Goal: Task Accomplishment & Management: Complete application form

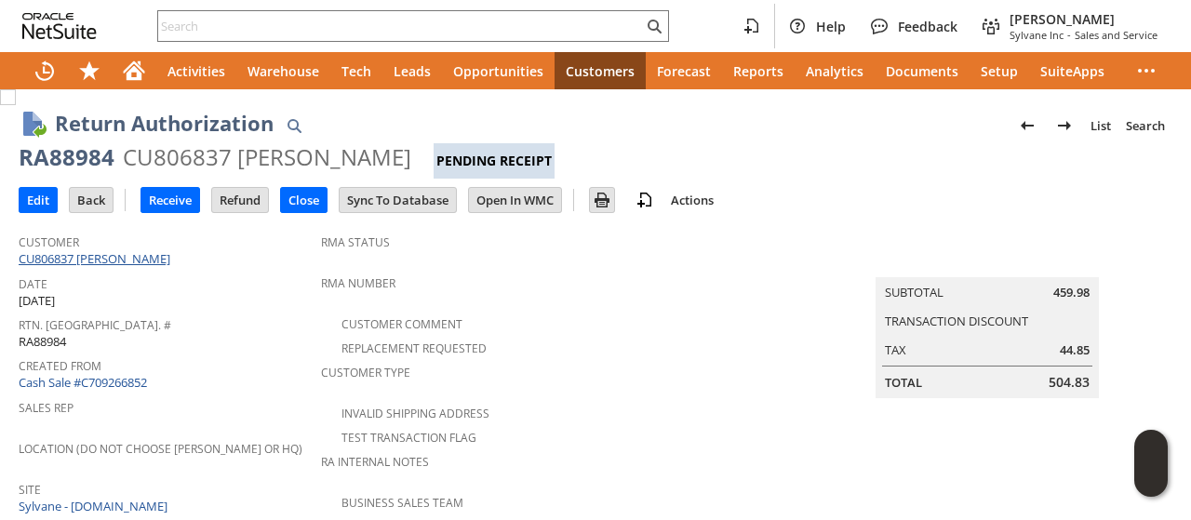
click at [142, 254] on link "CU806837 [PERSON_NAME]" at bounding box center [97, 258] width 156 height 17
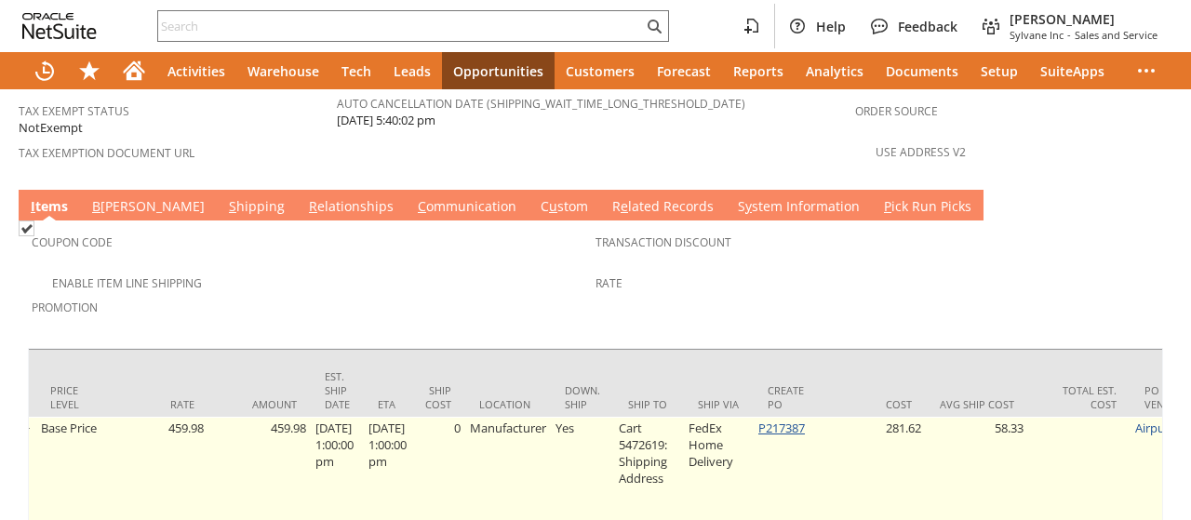
scroll to position [0, 1117]
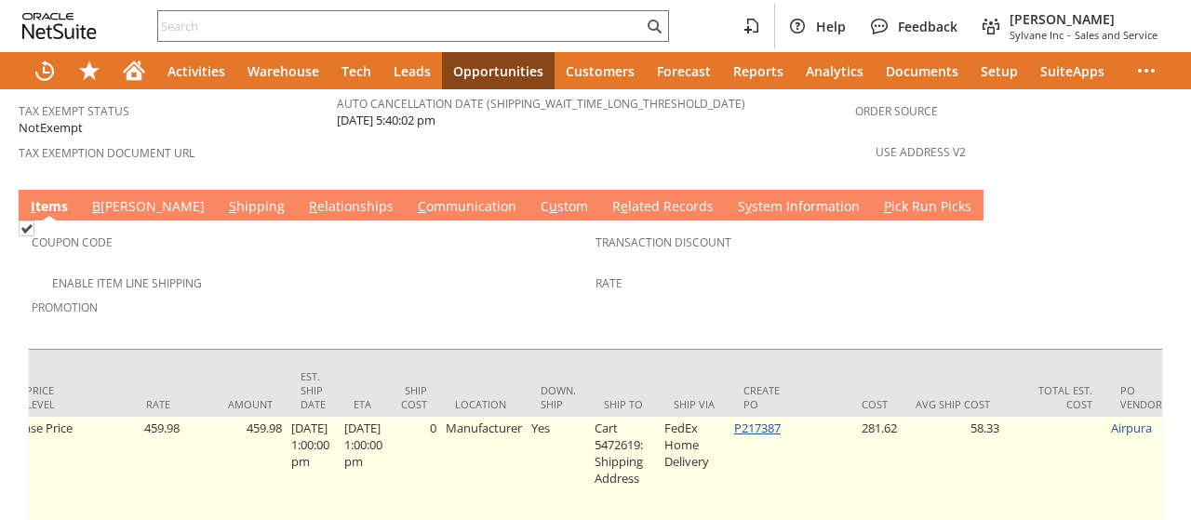
click at [778, 420] on link "P217387" at bounding box center [757, 428] width 47 height 17
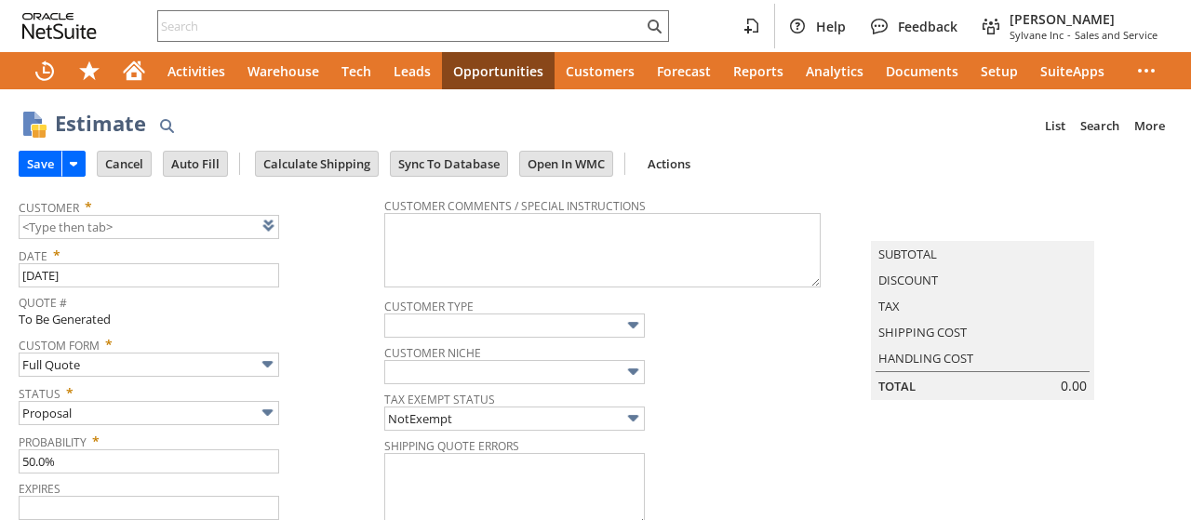
click at [288, 228] on link at bounding box center [292, 225] width 20 height 20
type input "9/14/2025"
type input "[DATE]"
type input "Intelligent Recommendations ⁰"
type input "CU1234962 PJD Heating & Cooling"
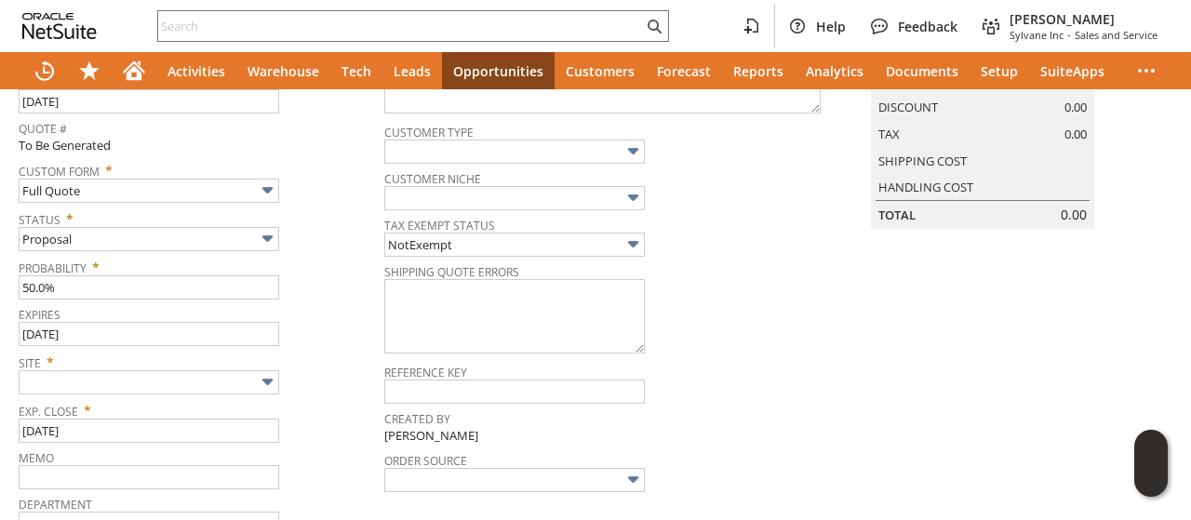
scroll to position [279, 0]
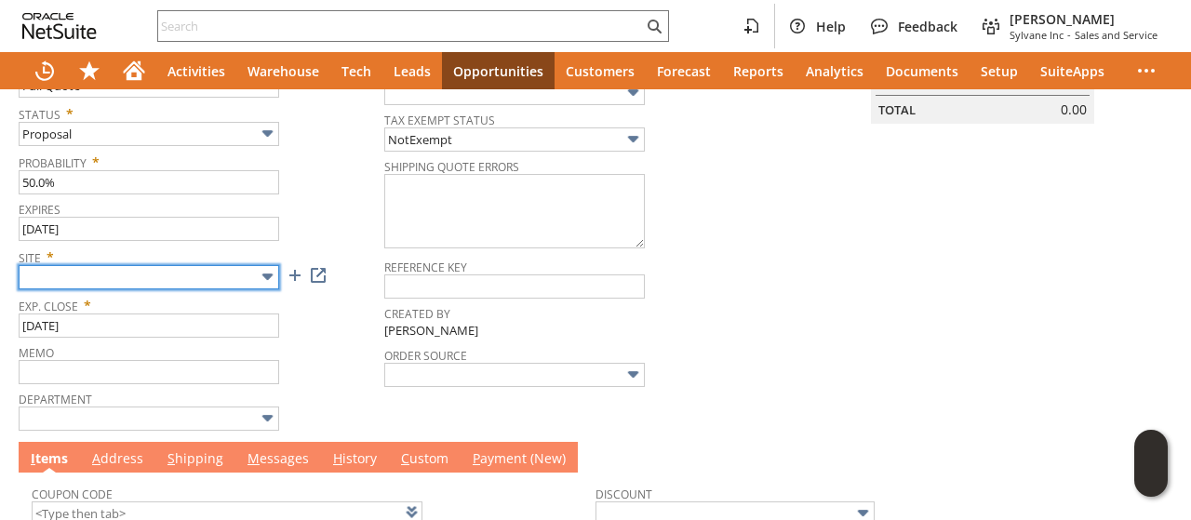
click at [134, 280] on input "text" at bounding box center [149, 277] width 261 height 24
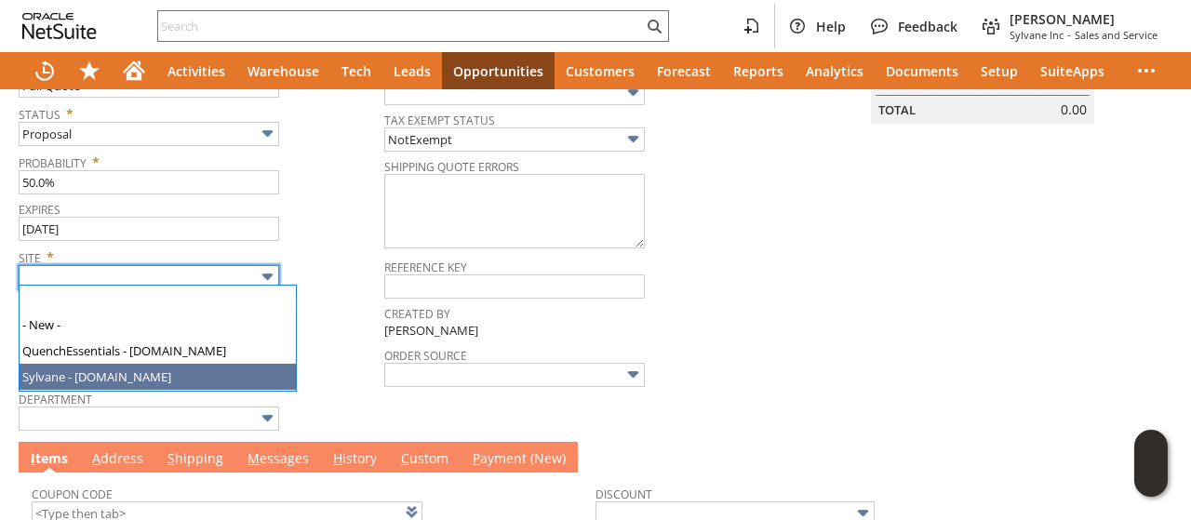
type input "Sylvane - [DOMAIN_NAME]"
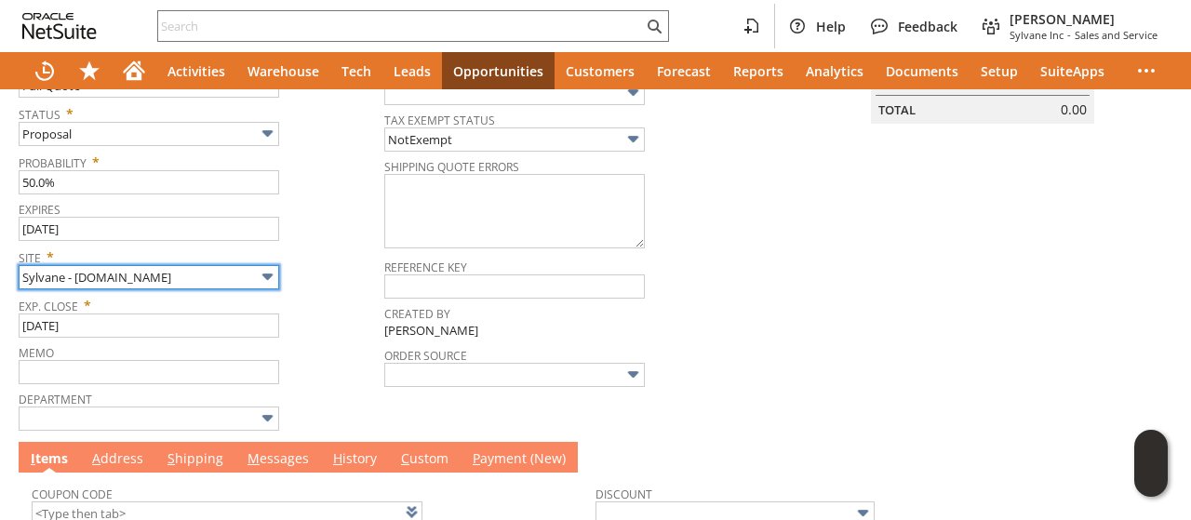
scroll to position [596, 0]
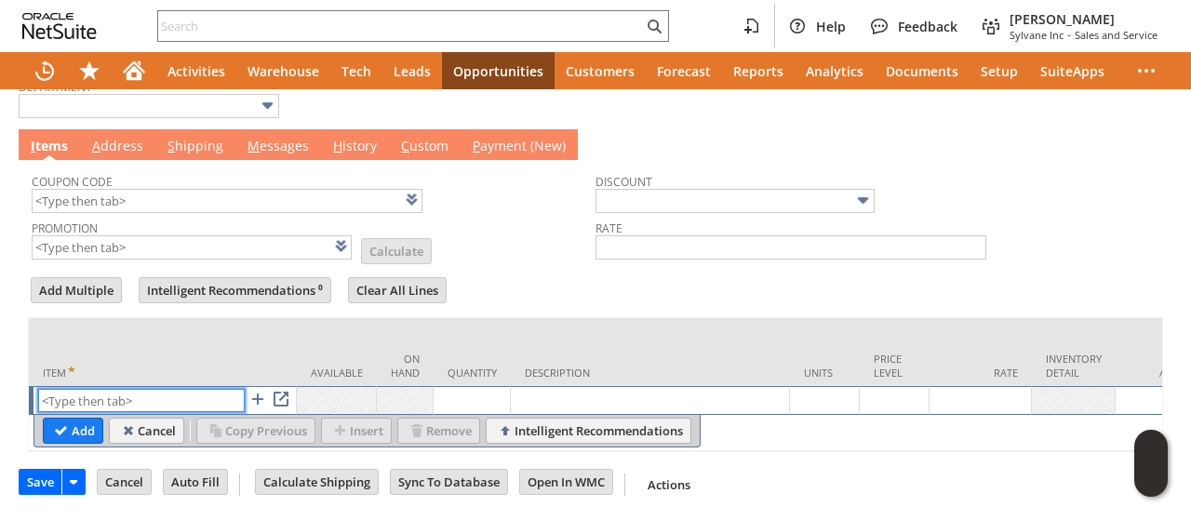
paste input "kw4677"
type input "kw4677"
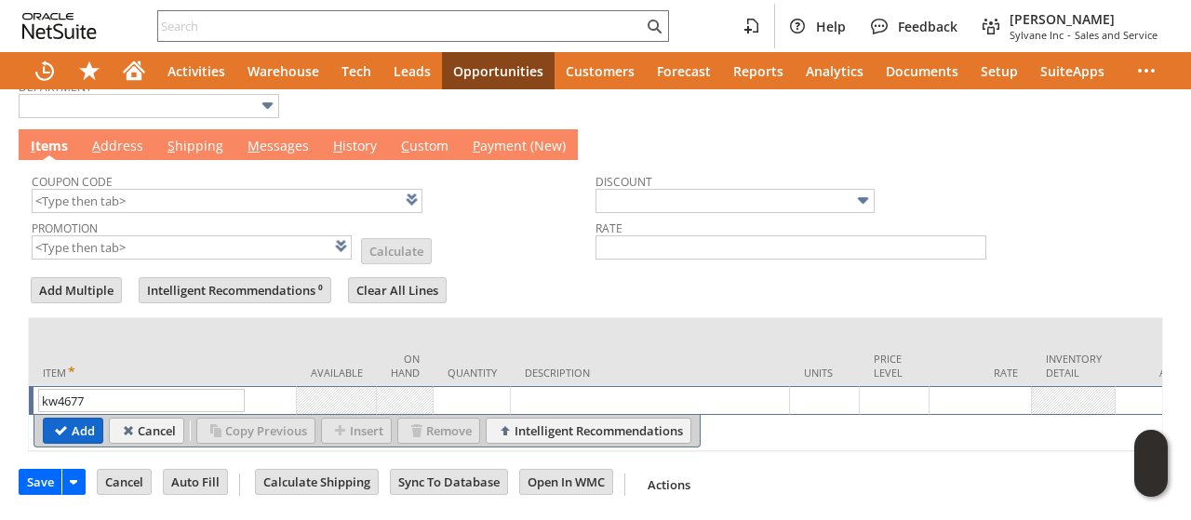
click at [61, 419] on input "Add" at bounding box center [73, 431] width 59 height 24
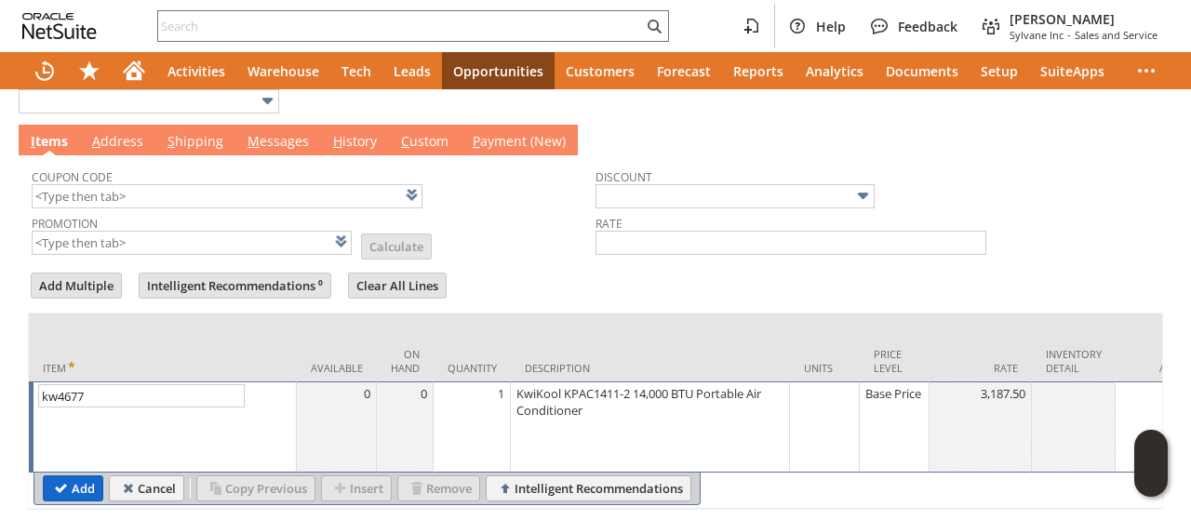
click at [74, 484] on input "Add" at bounding box center [73, 488] width 59 height 24
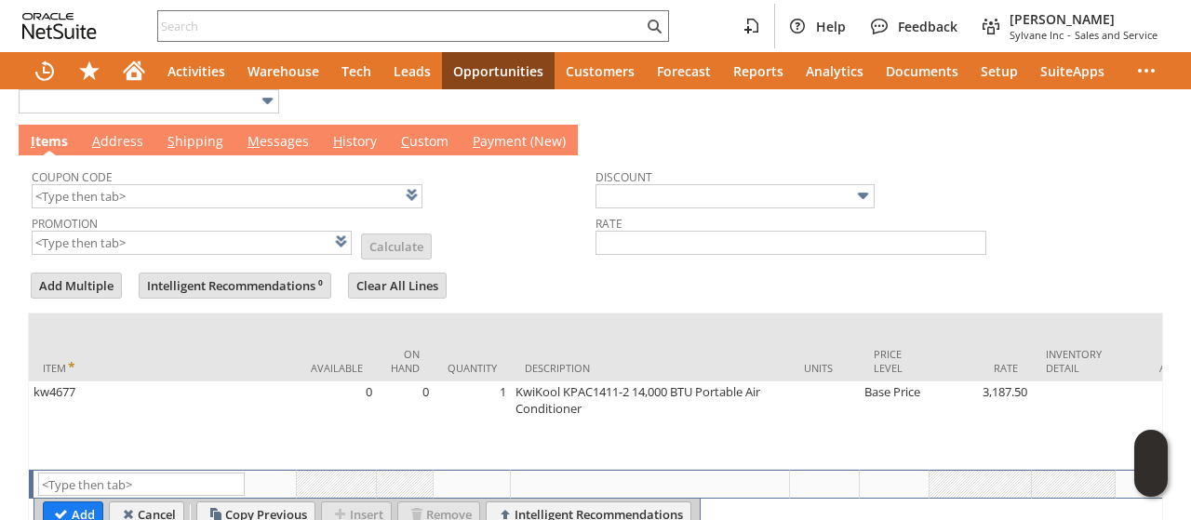
click at [519, 261] on div at bounding box center [595, 265] width 1135 height 9
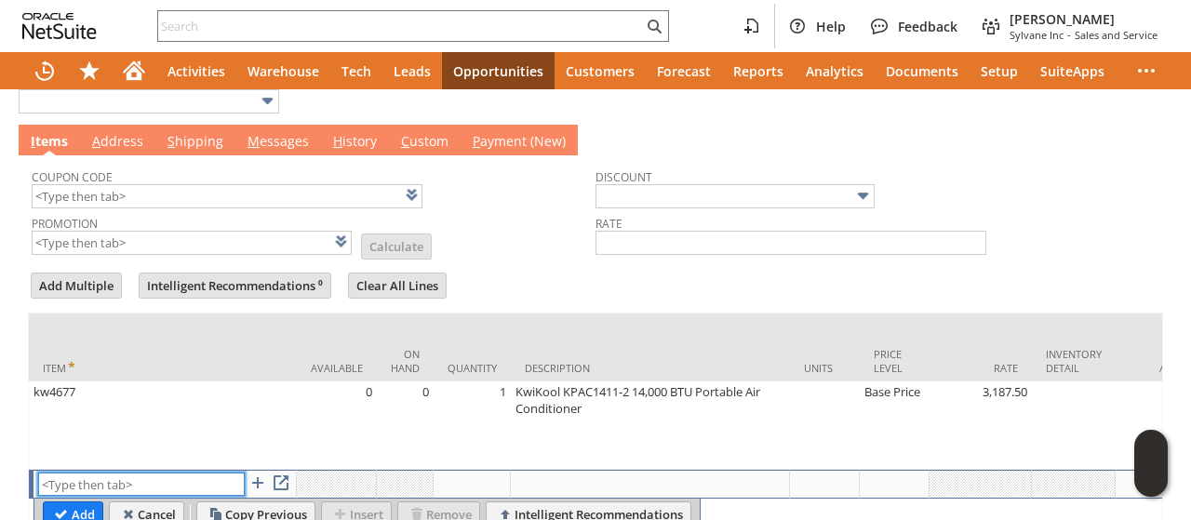
paste input "kw6781"
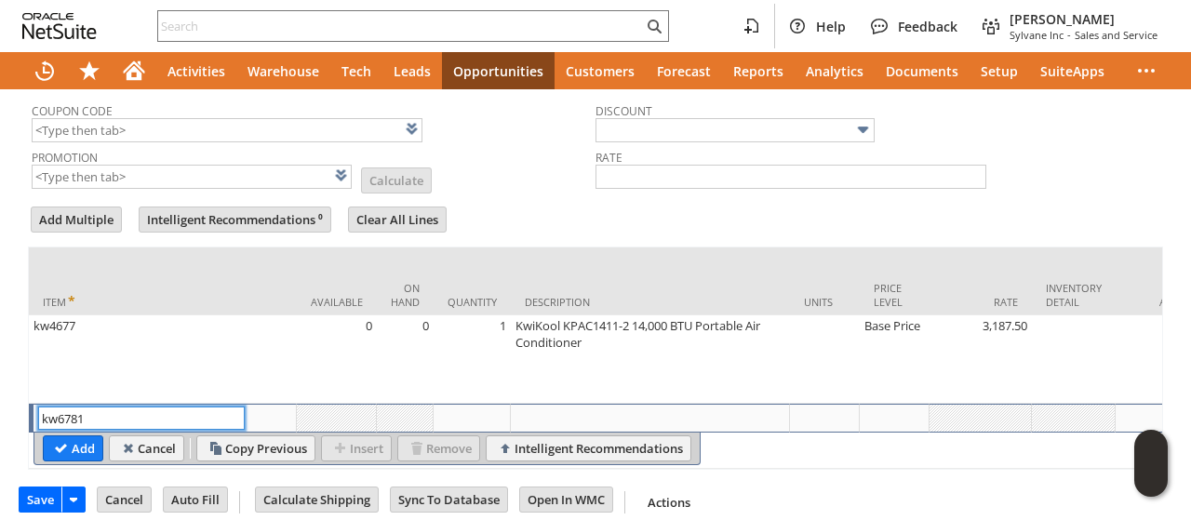
scroll to position [685, 0]
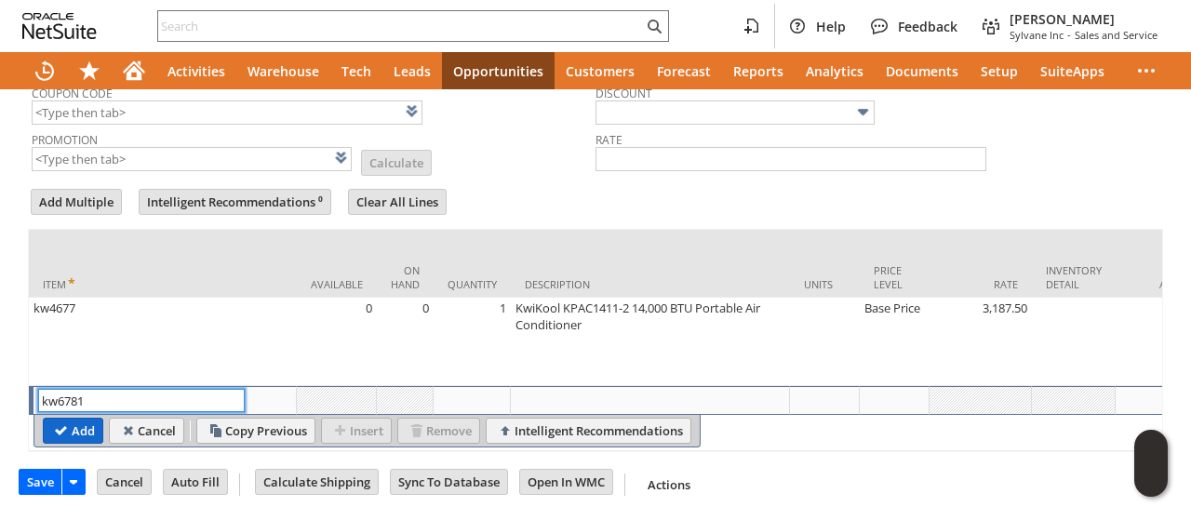
type input "kw6781"
click at [60, 419] on input "Add" at bounding box center [73, 431] width 59 height 24
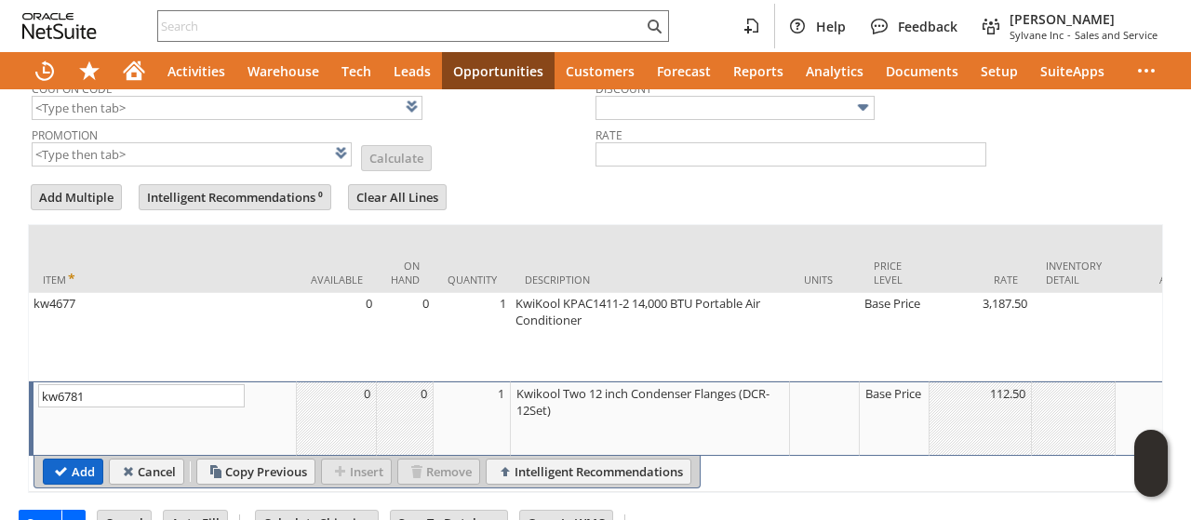
click at [80, 461] on input "Add" at bounding box center [73, 472] width 59 height 24
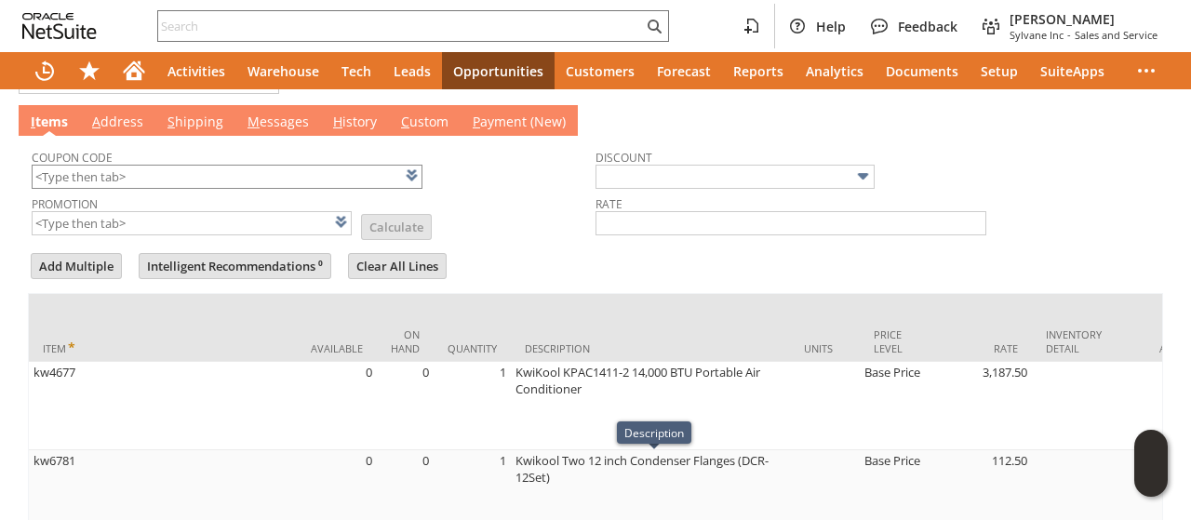
scroll to position [592, 0]
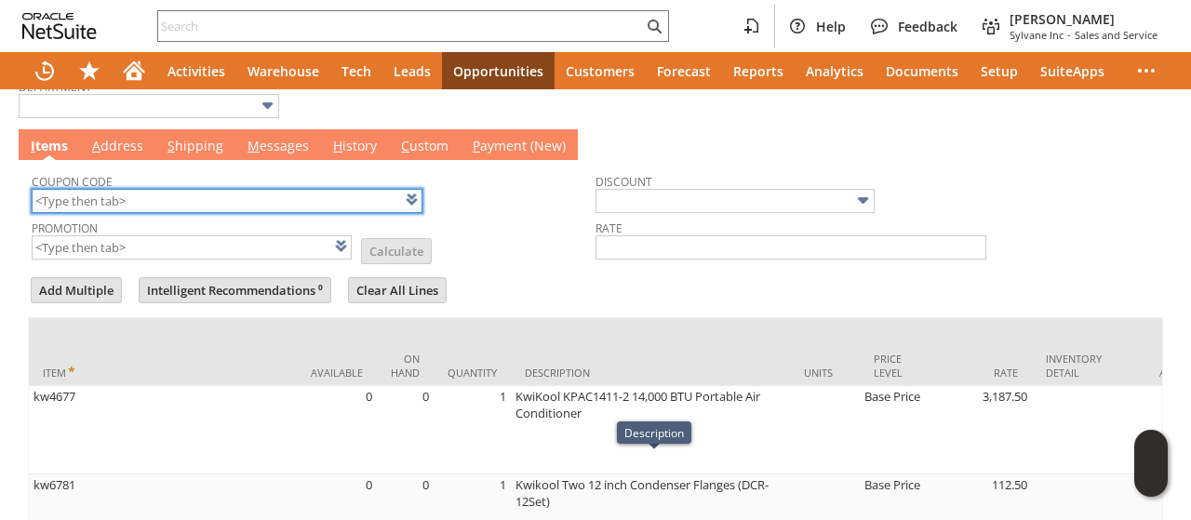
click at [210, 198] on input "text" at bounding box center [227, 201] width 391 height 24
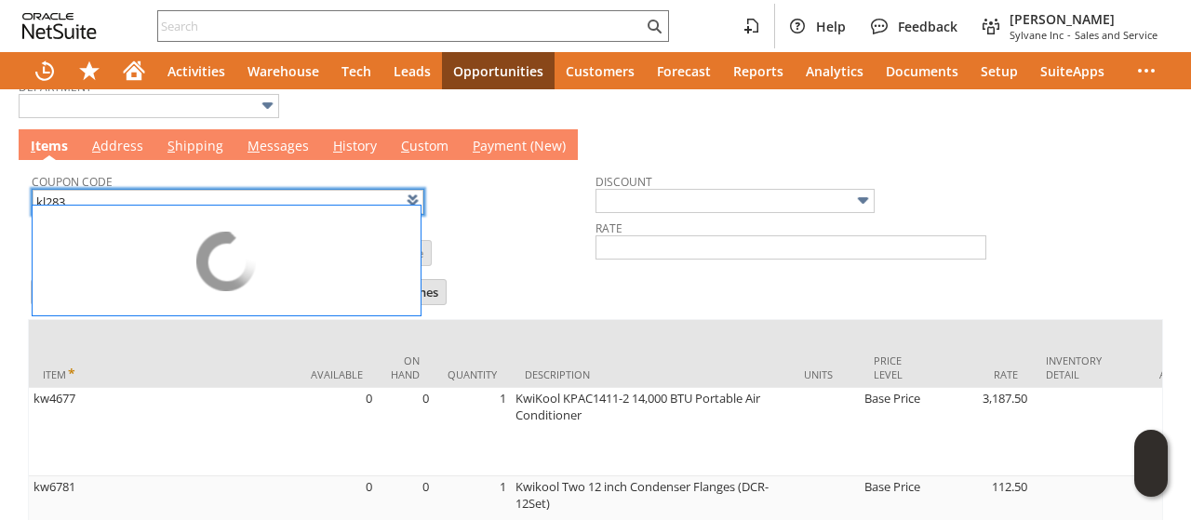
click at [518, 239] on td "Promotion List Calculate" at bounding box center [314, 240] width 564 height 47
type input "KL283"
type input "Promo Code"
type input "-5.0%"
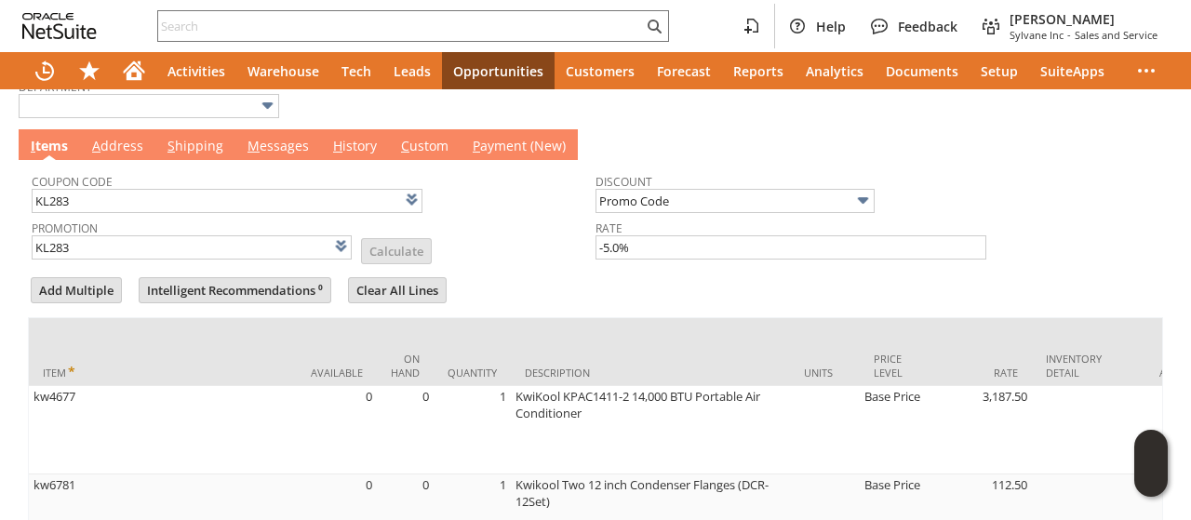
click at [264, 140] on link "M essages" at bounding box center [278, 147] width 71 height 20
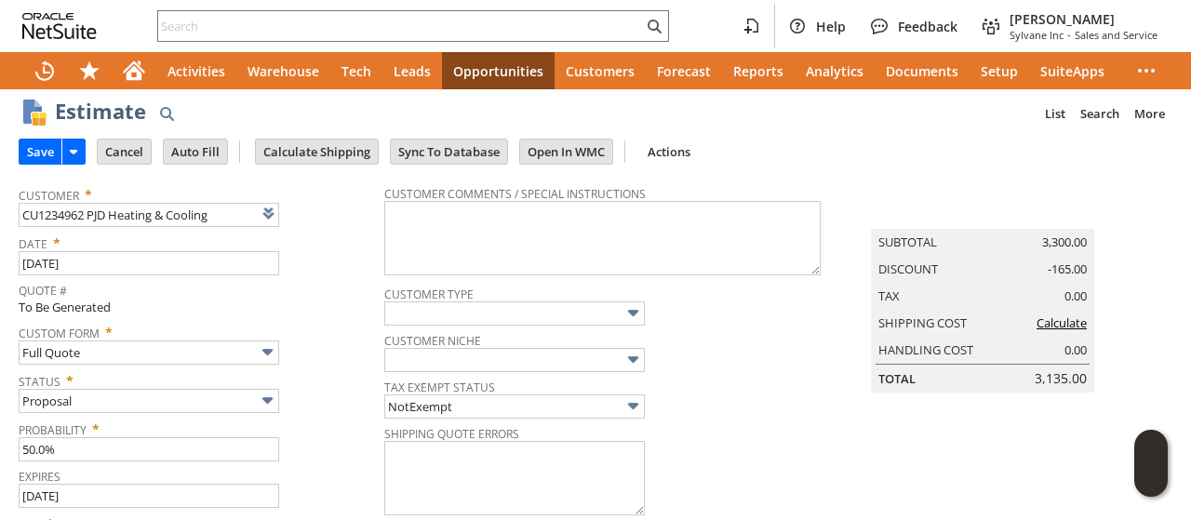
scroll to position [0, 0]
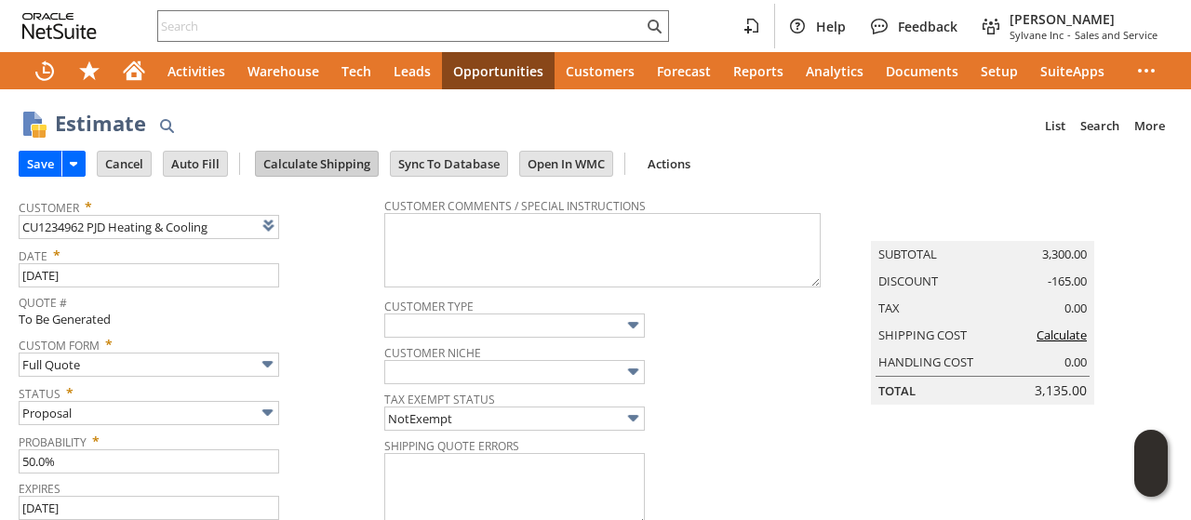
click at [343, 170] on input "Calculate Shipping" at bounding box center [317, 164] width 122 height 24
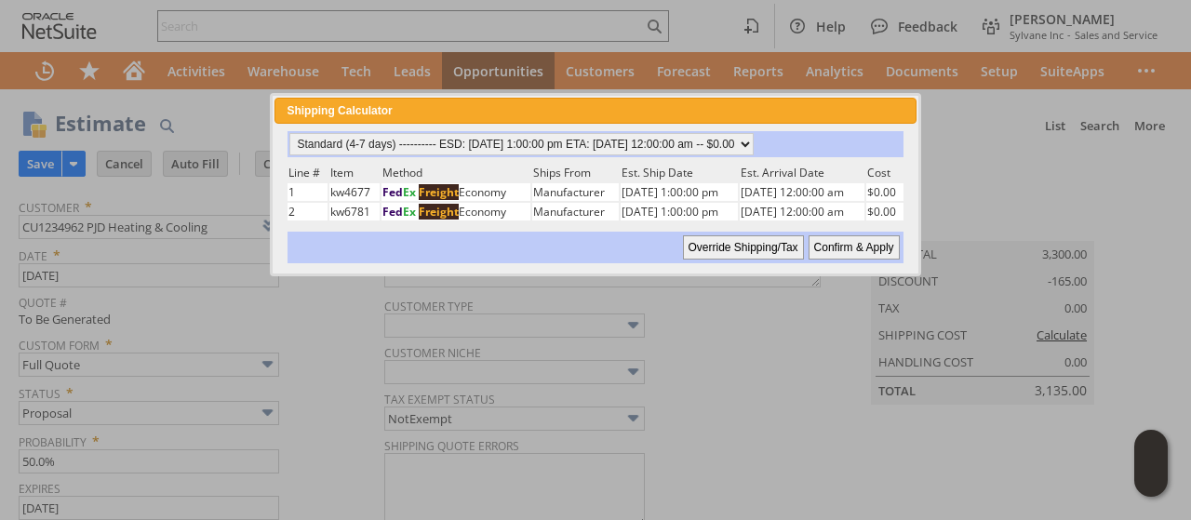
click at [845, 245] on input "Confirm & Apply" at bounding box center [854, 247] width 91 height 24
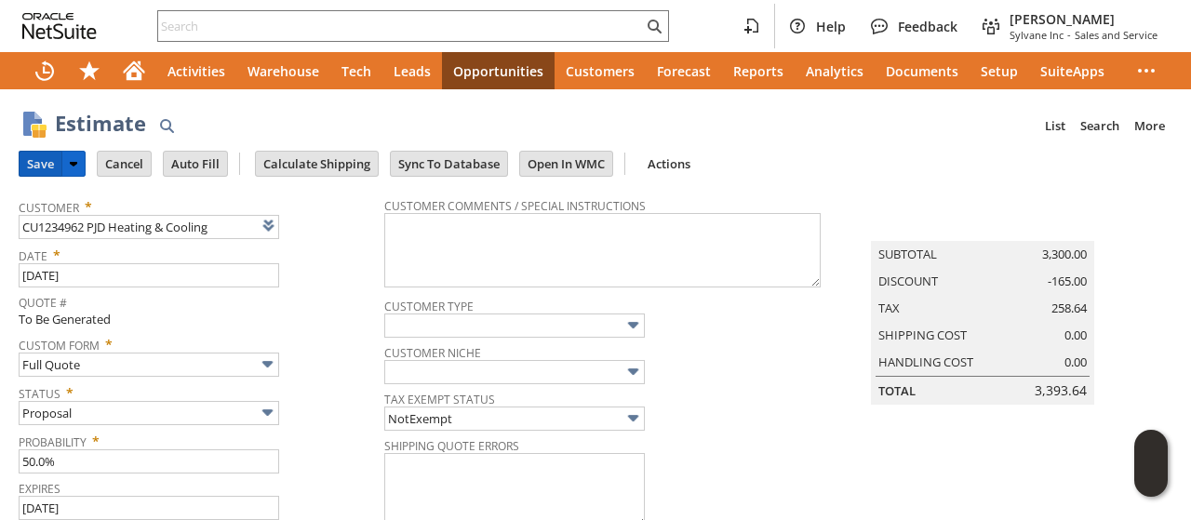
click at [37, 158] on input "Save" at bounding box center [41, 164] width 42 height 24
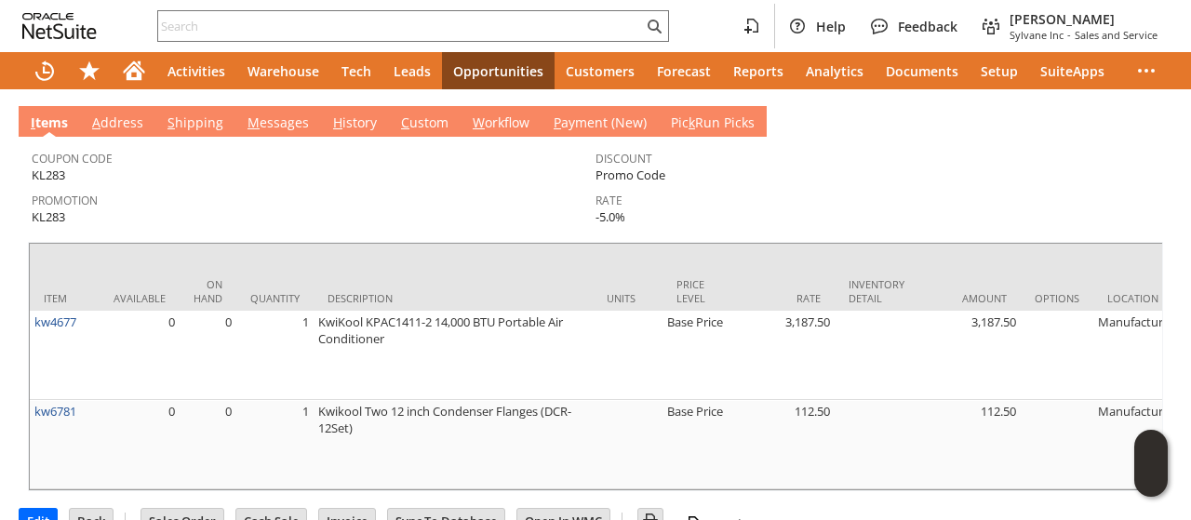
scroll to position [372, 0]
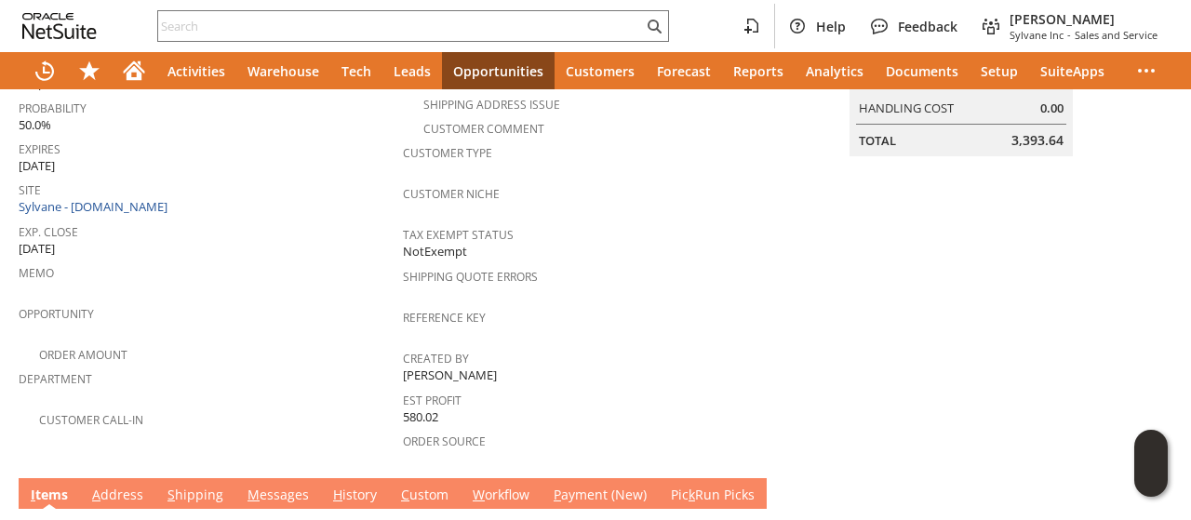
click at [259, 478] on td "M essages" at bounding box center [278, 493] width 86 height 31
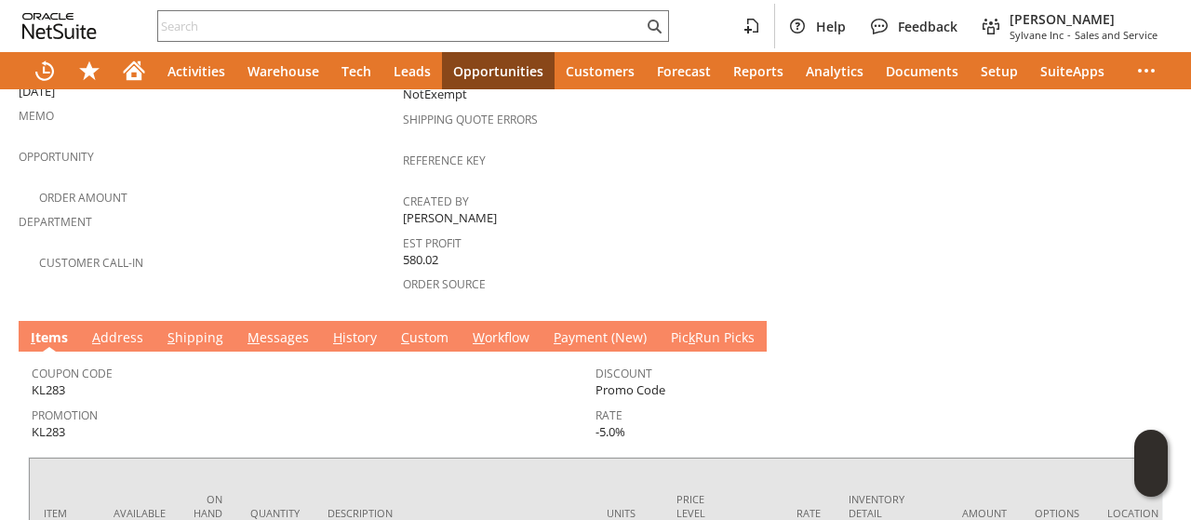
scroll to position [558, 0]
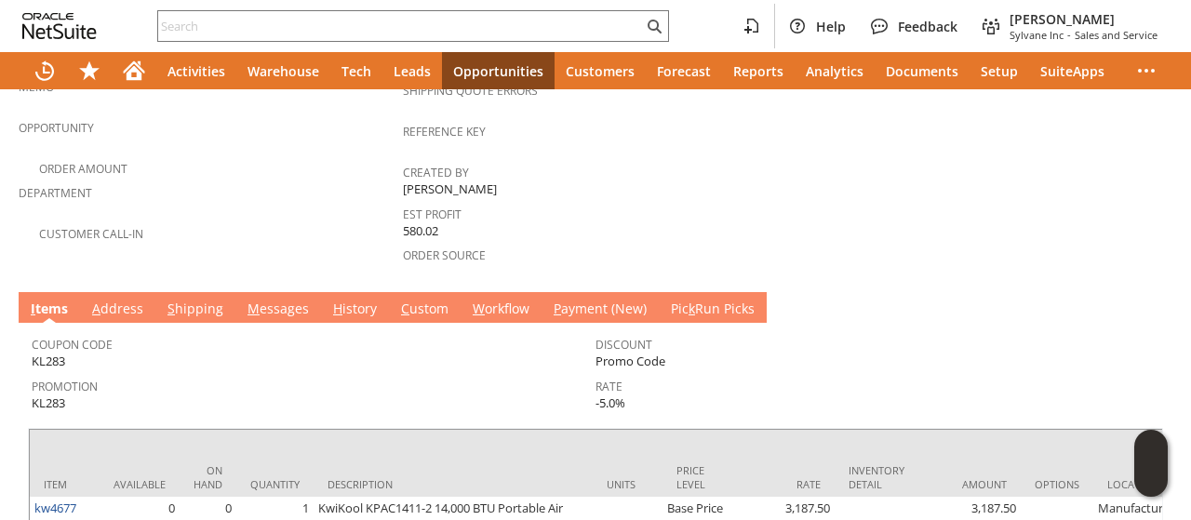
click at [275, 300] on link "M essages" at bounding box center [278, 310] width 71 height 20
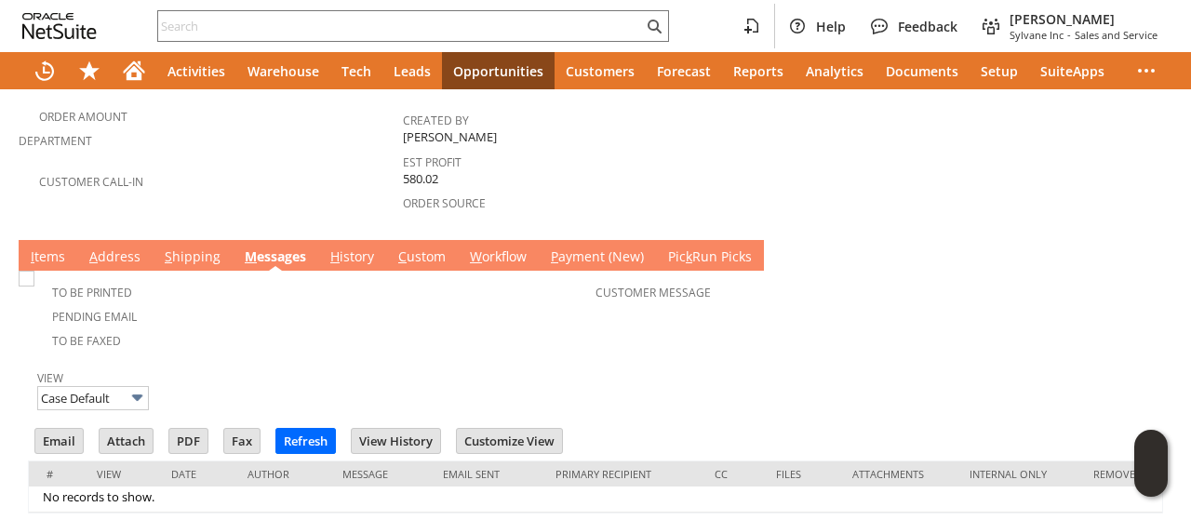
scroll to position [0, 0]
click at [62, 429] on input "Email" at bounding box center [58, 441] width 47 height 24
click at [836, 310] on td "Customer Message" at bounding box center [877, 312] width 564 height 77
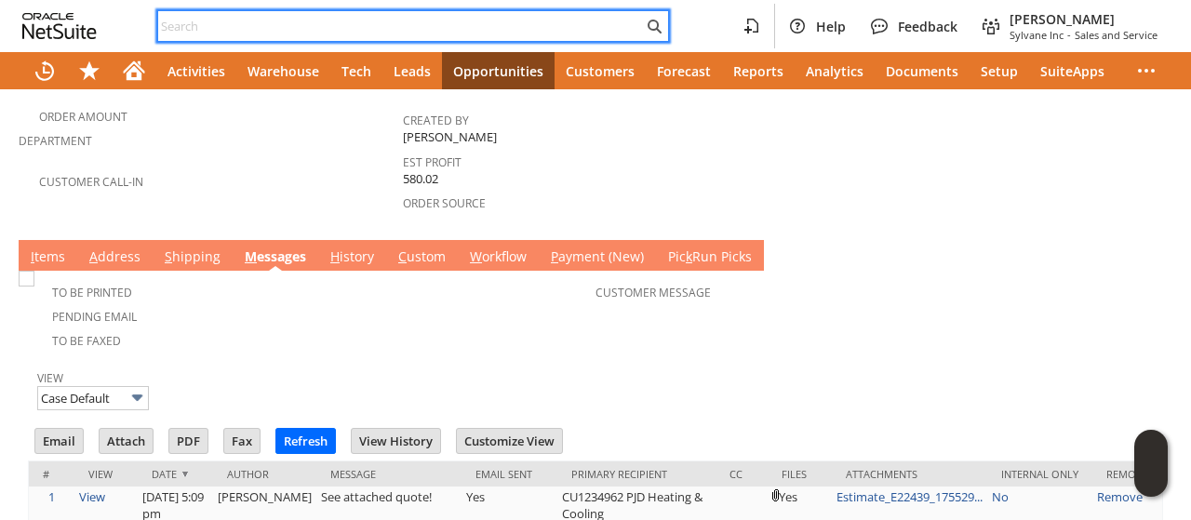
paste input "5718823115"
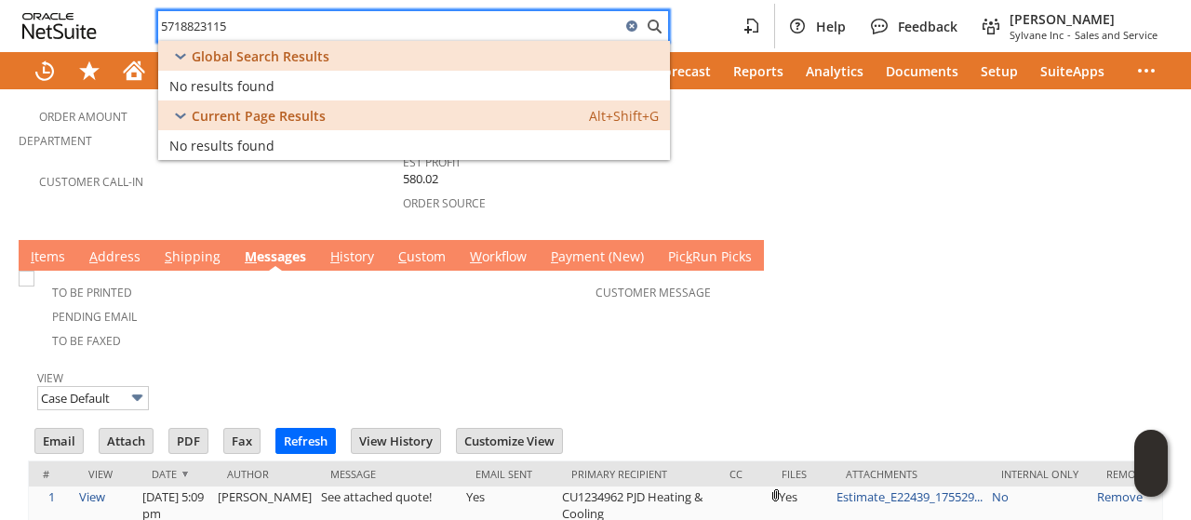
type input "5718823115"
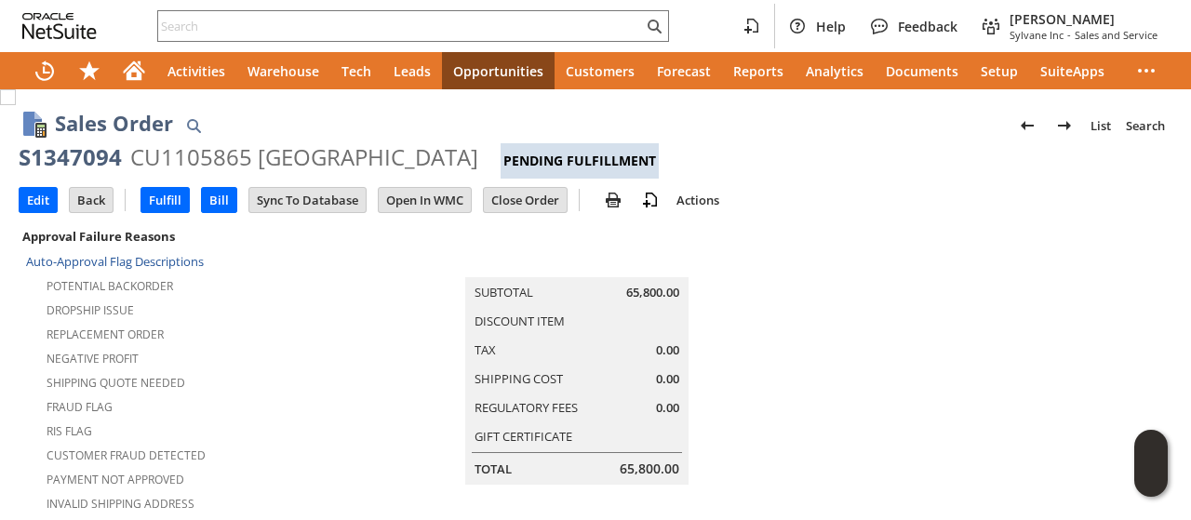
click at [901, 297] on td at bounding box center [980, 482] width 384 height 517
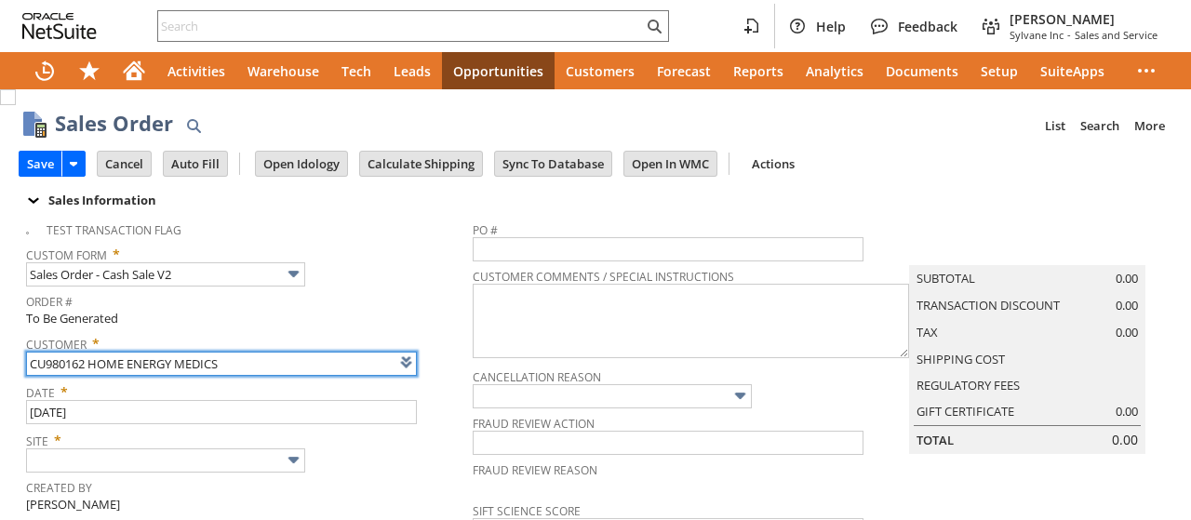
type input "Intelligent Recommendations ⁰"
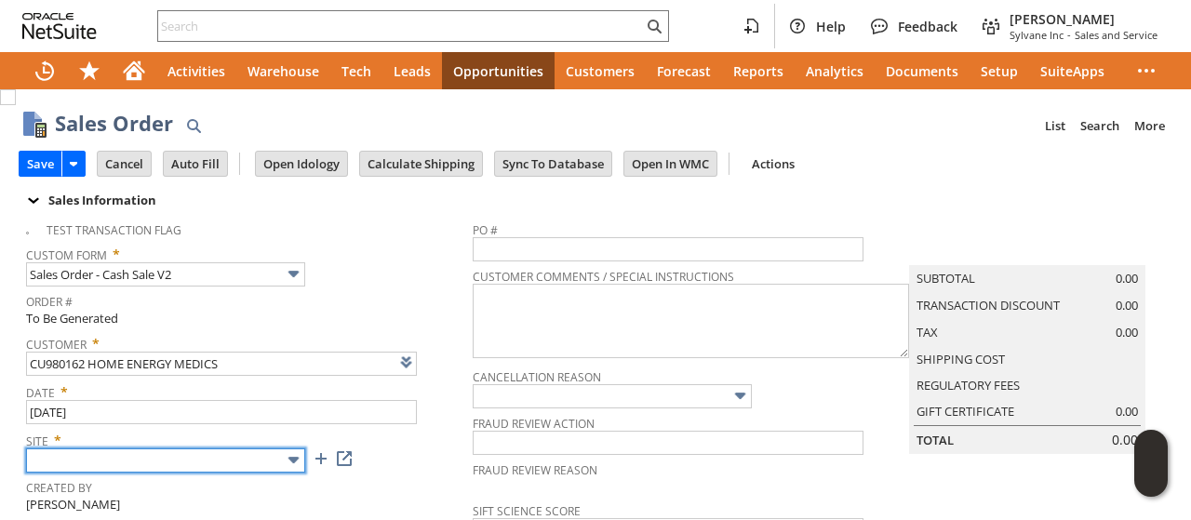
click at [210, 457] on input "text" at bounding box center [165, 460] width 279 height 24
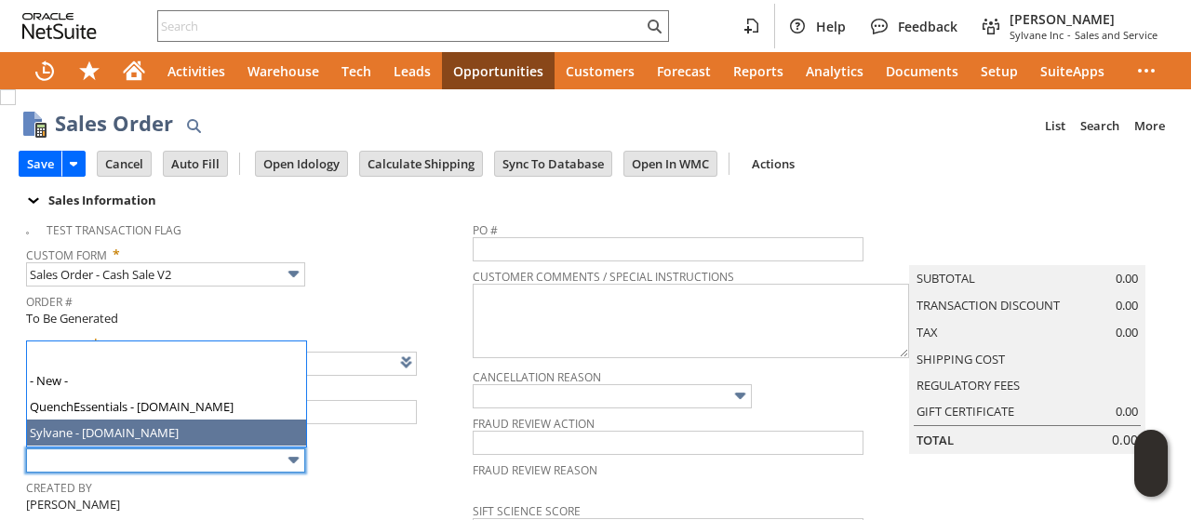
type input "Sylvane - [DOMAIN_NAME]"
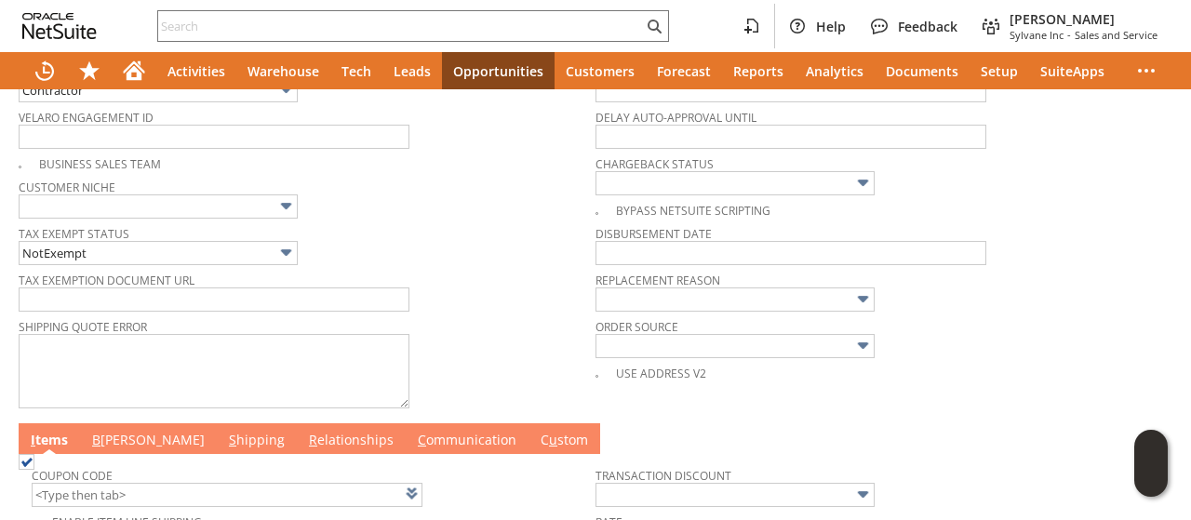
scroll to position [930, 0]
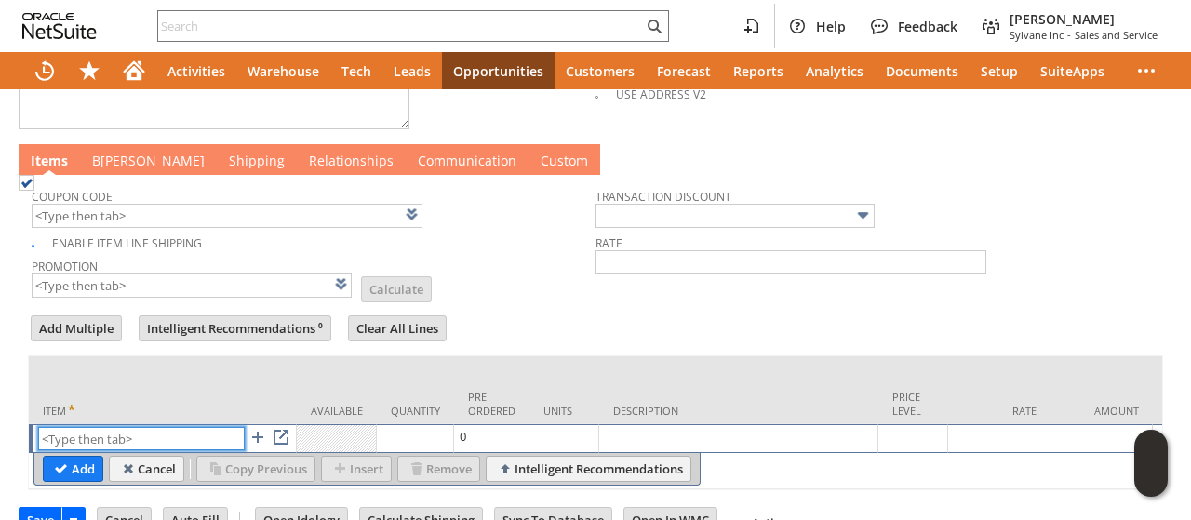
paste input "ap16805"
type input "ap16805"
click at [65, 456] on td "Add" at bounding box center [73, 469] width 60 height 26
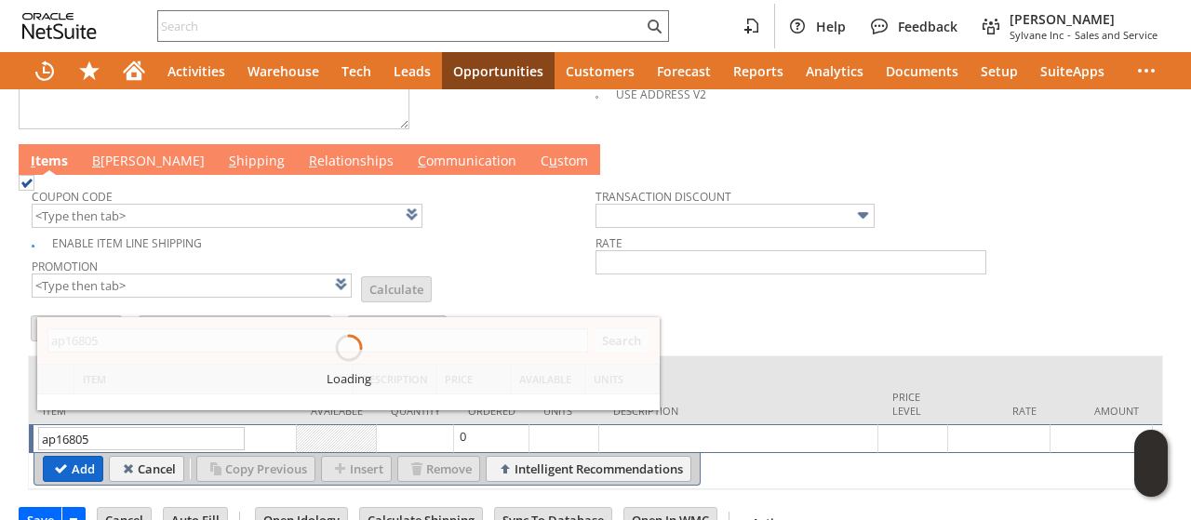
click at [68, 457] on input "Add" at bounding box center [73, 469] width 59 height 24
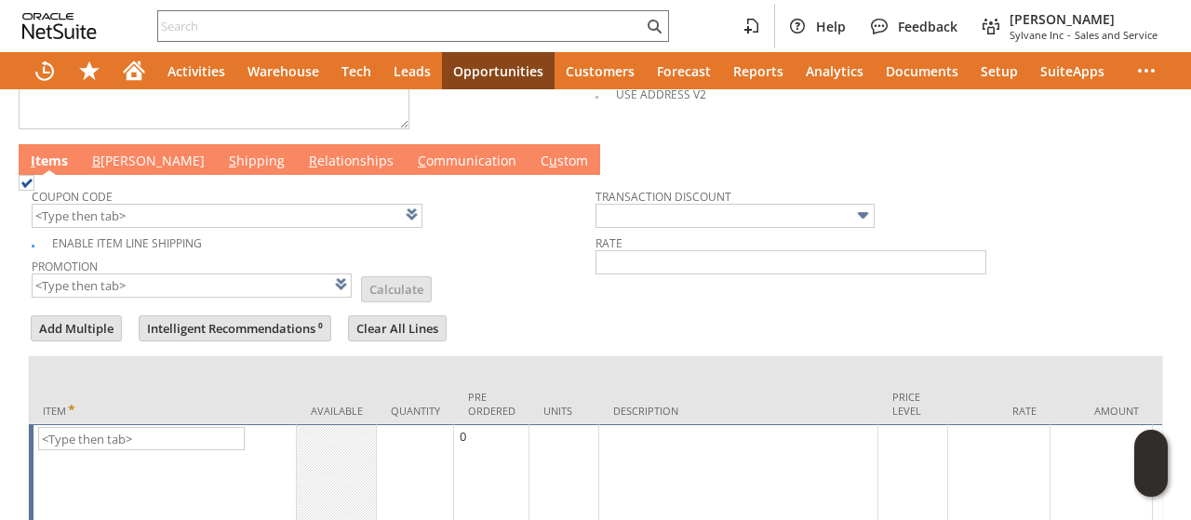
type input "ap16805"
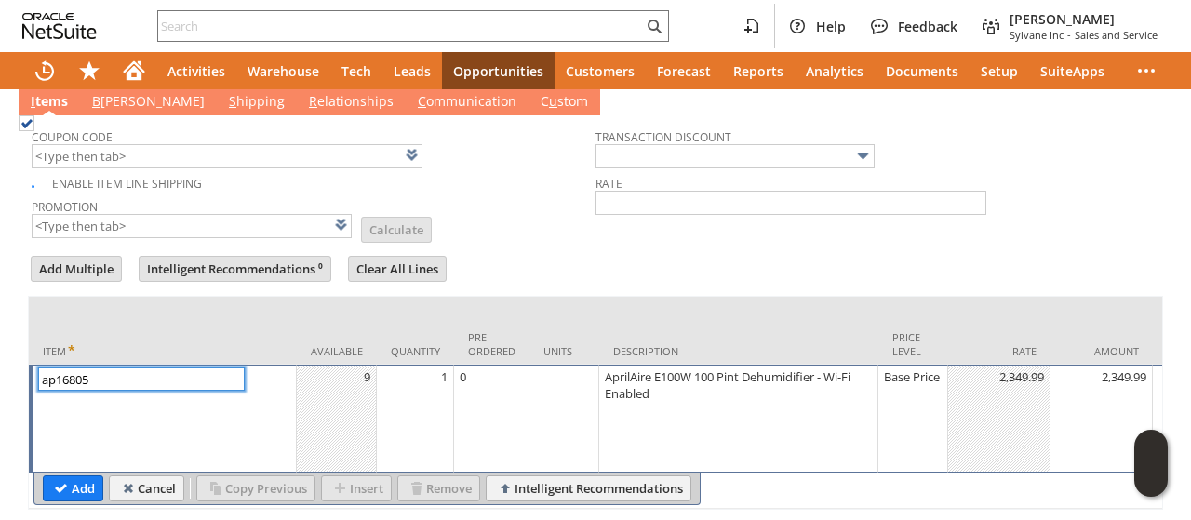
scroll to position [1045, 0]
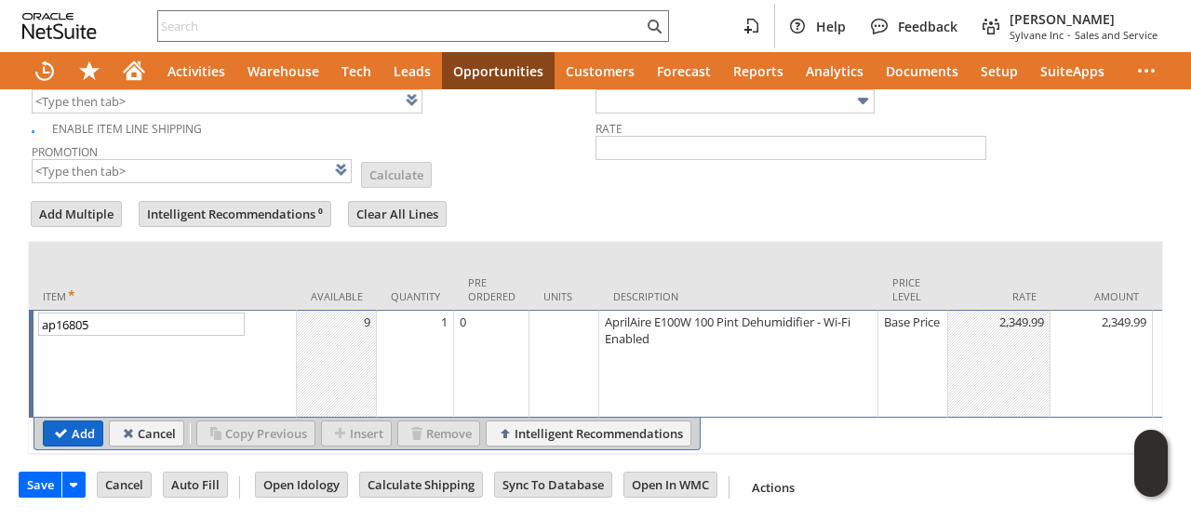
click at [74, 421] on input "Add" at bounding box center [73, 433] width 59 height 24
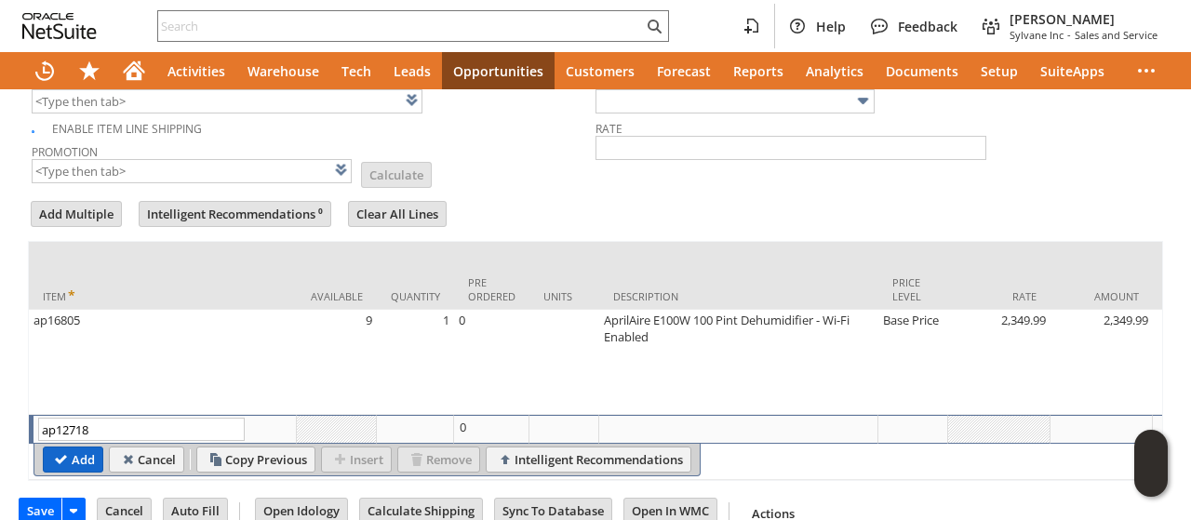
type input "ap12718"
click at [69, 448] on input "Add" at bounding box center [73, 460] width 59 height 24
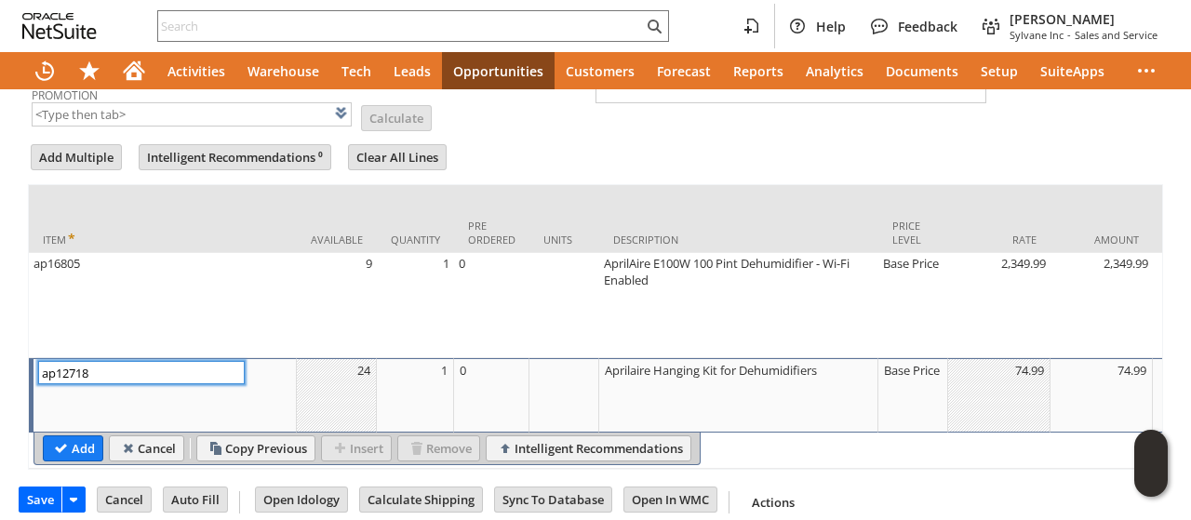
scroll to position [1117, 0]
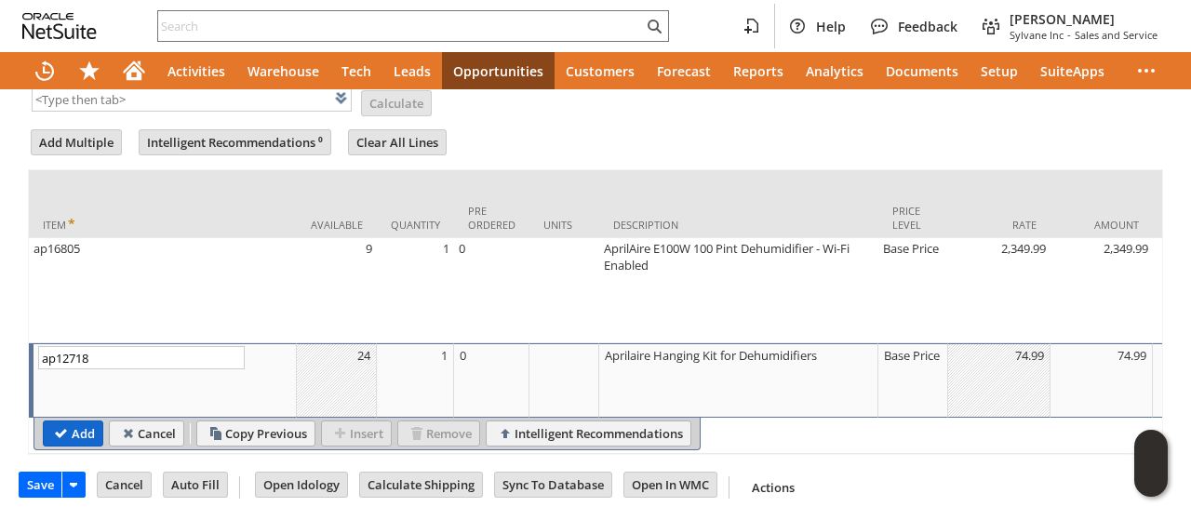
click at [64, 423] on input "Add" at bounding box center [73, 433] width 59 height 24
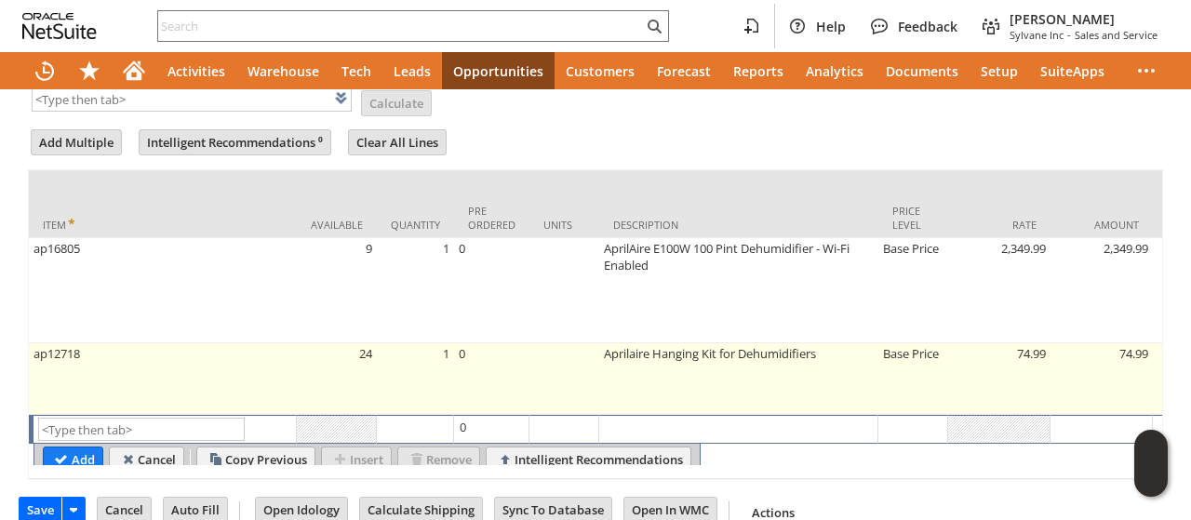
type input "Intelligent Recommendations¹⁰"
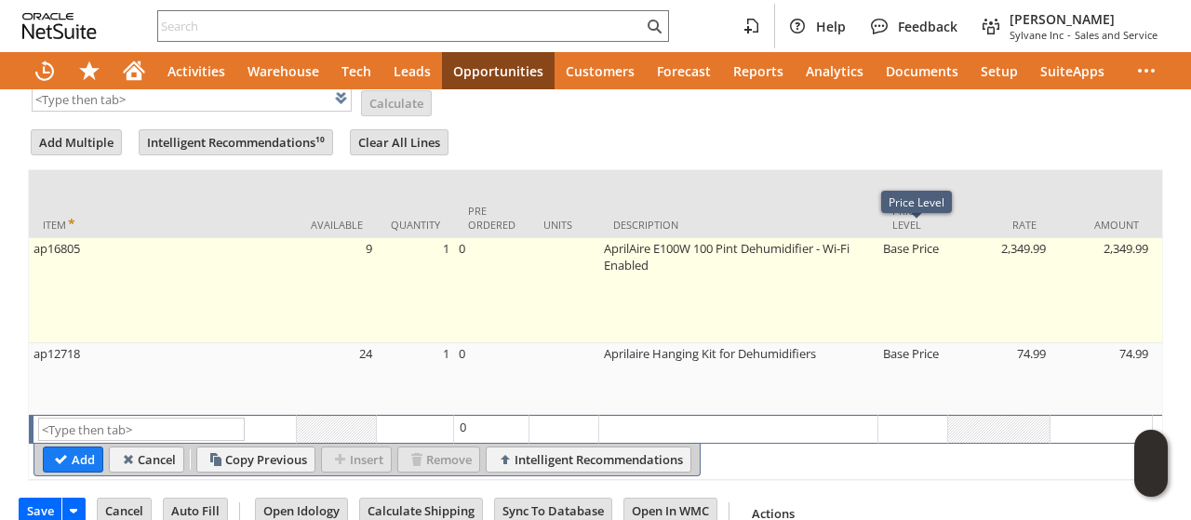
click at [897, 274] on td "Base Price" at bounding box center [913, 290] width 70 height 105
type input "Base Price"
type input "OK"
type input "Make Copy"
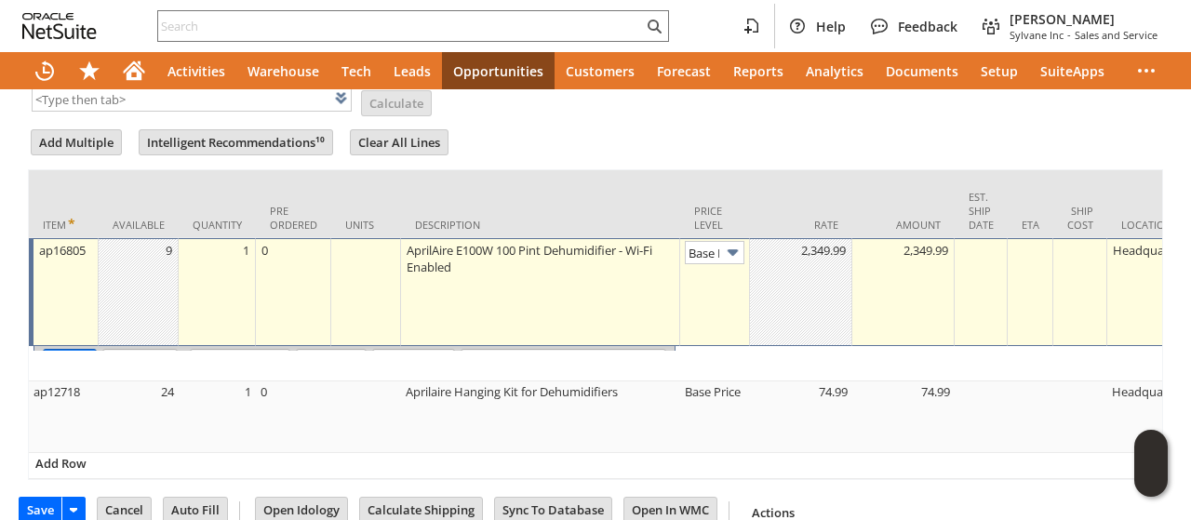
scroll to position [0, 26]
click at [731, 242] on img at bounding box center [732, 252] width 21 height 21
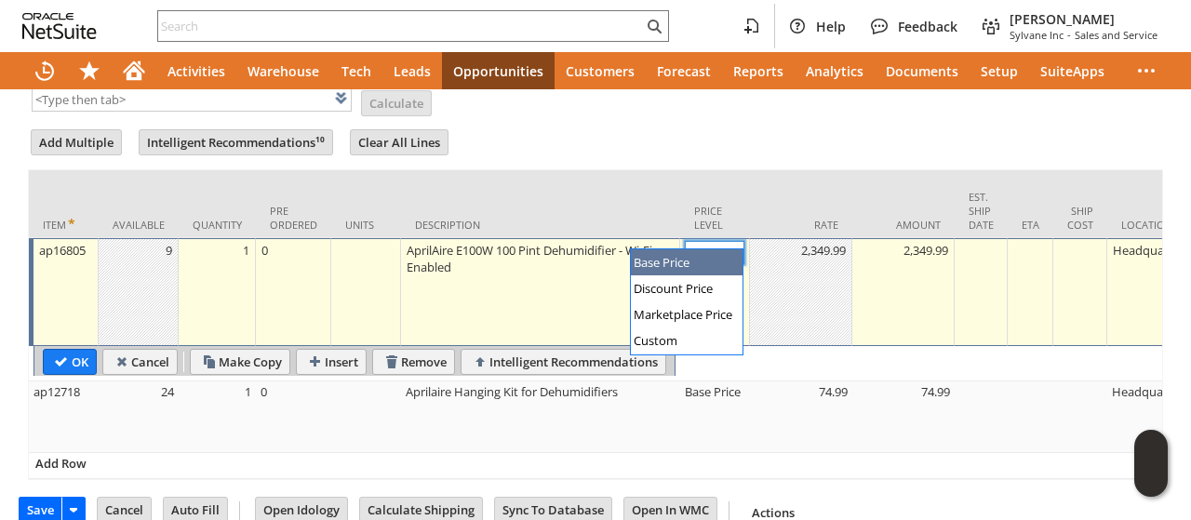
scroll to position [0, 0]
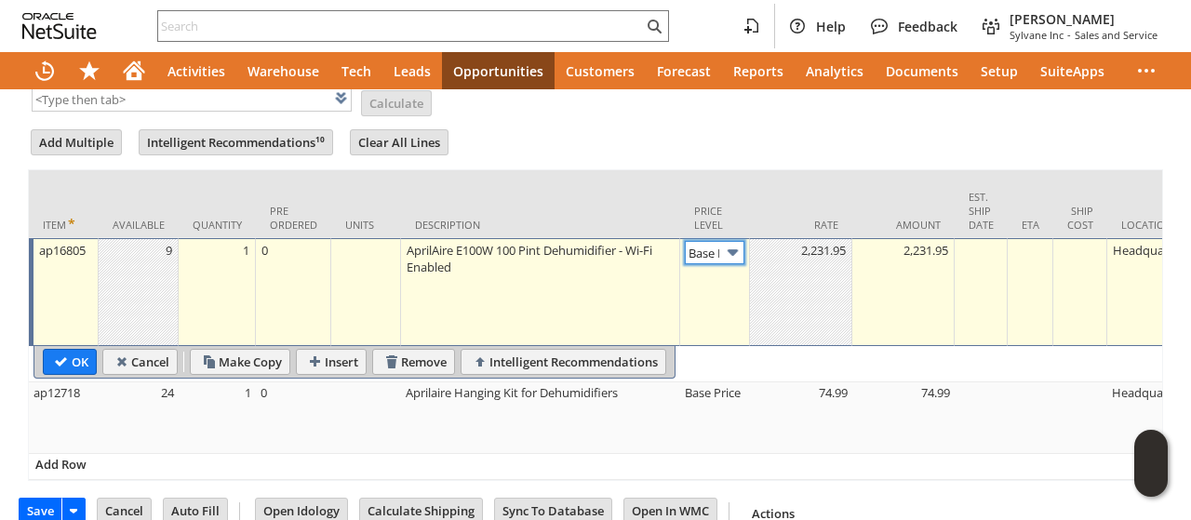
type input "Disco...rice"
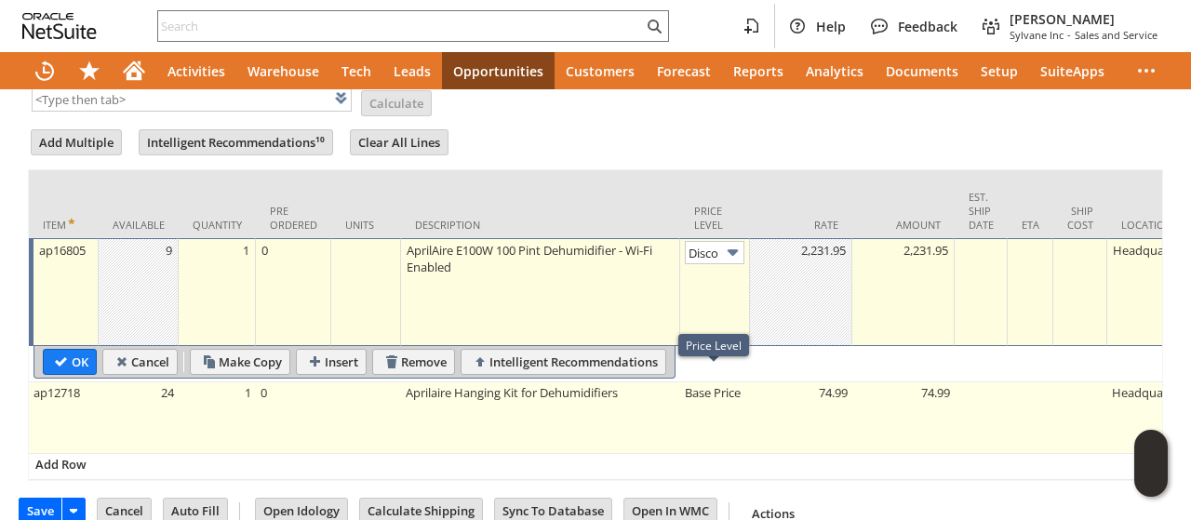
click at [702, 400] on td "Base Price" at bounding box center [715, 418] width 70 height 72
type input "ap12718"
type input "Base Price"
type input "OK"
type input "Make Copy"
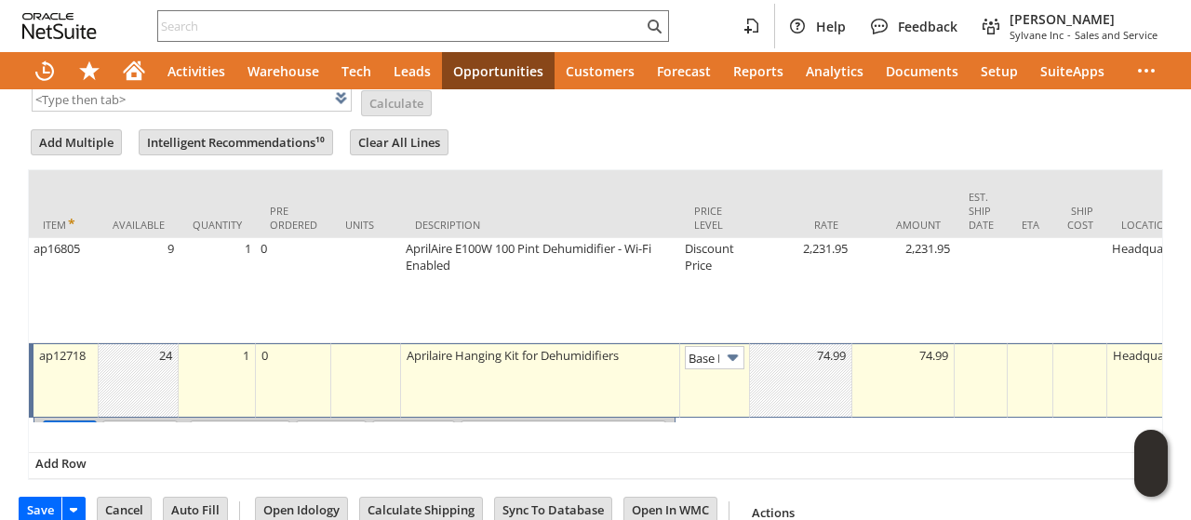
click at [722, 347] on img at bounding box center [732, 357] width 21 height 21
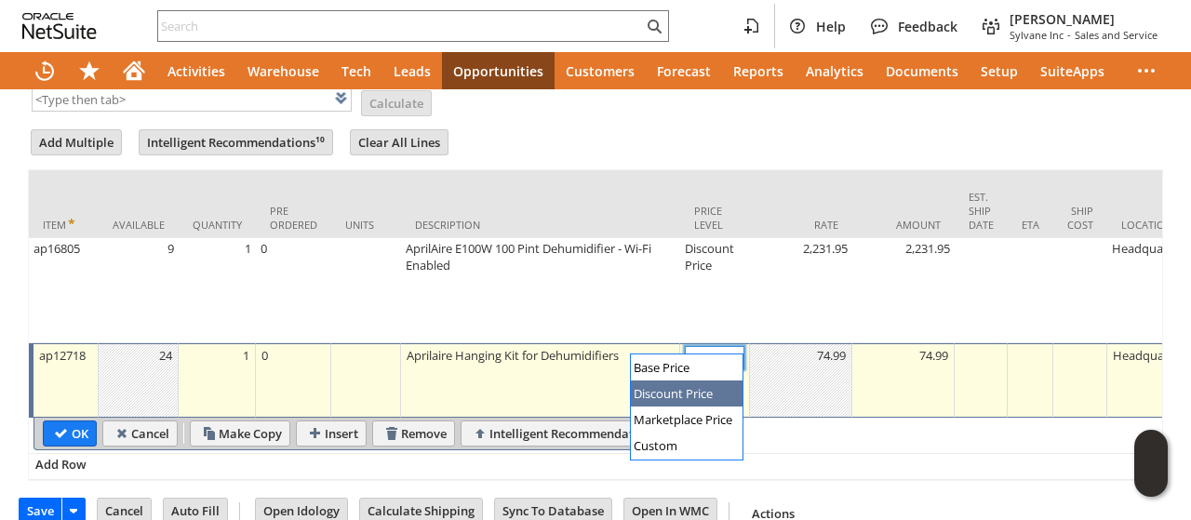
type input "Disco...rice"
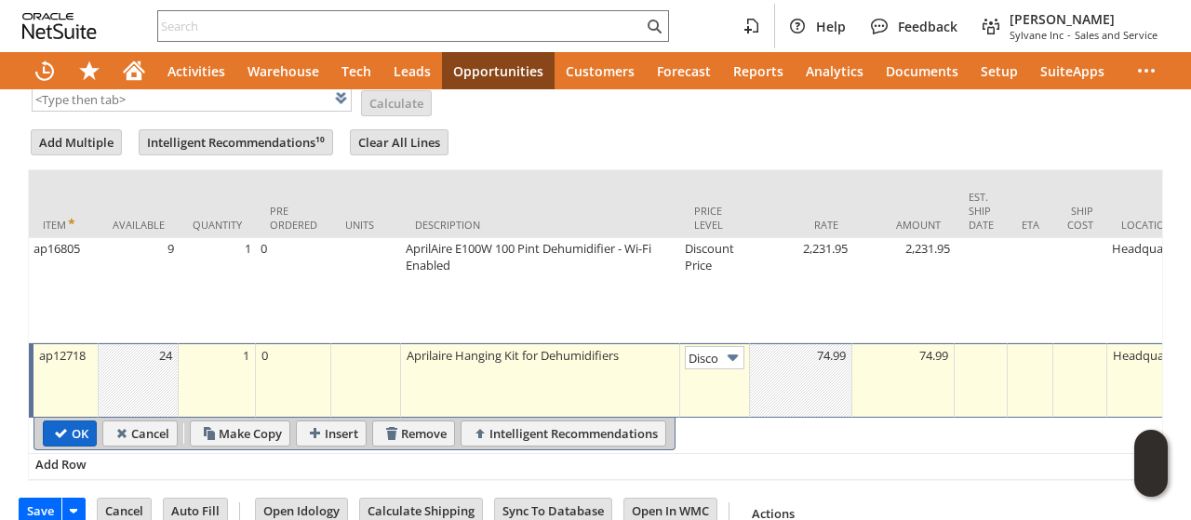
click at [56, 421] on input "OK" at bounding box center [70, 433] width 52 height 24
type input "Add"
type input "Copy Previous"
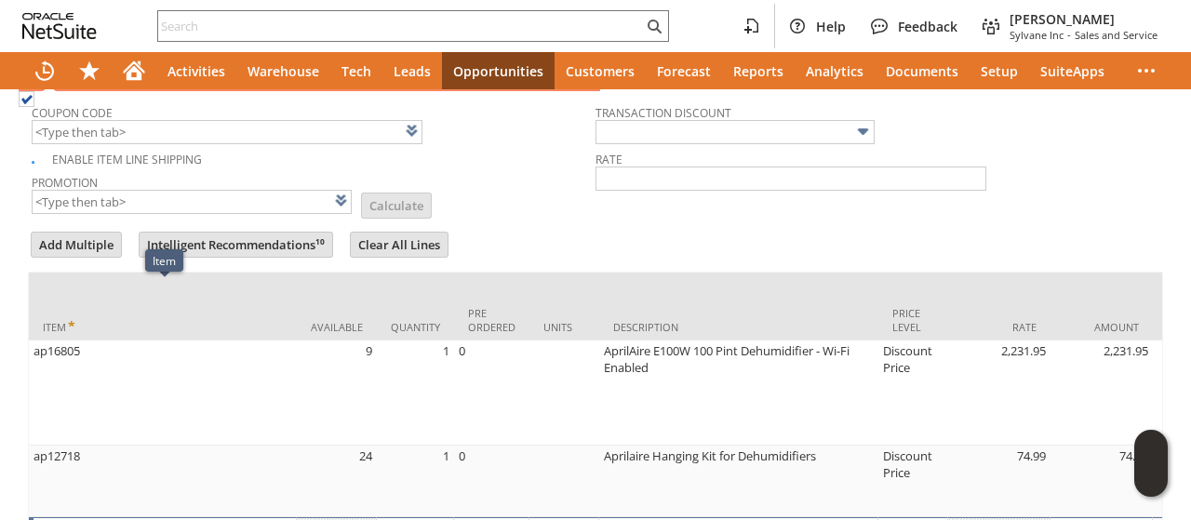
scroll to position [930, 0]
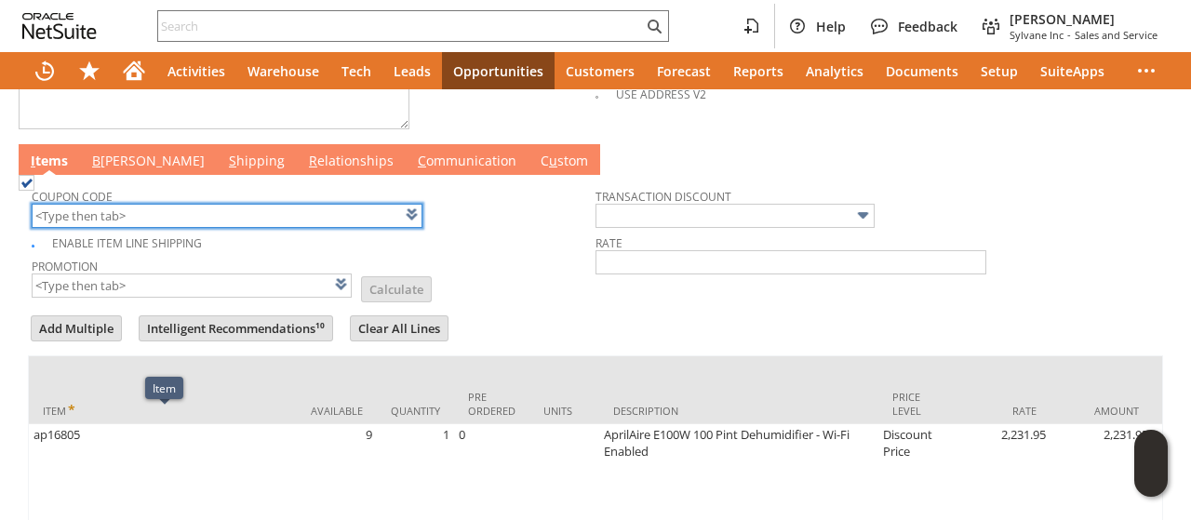
click at [194, 204] on input "text" at bounding box center [227, 216] width 391 height 24
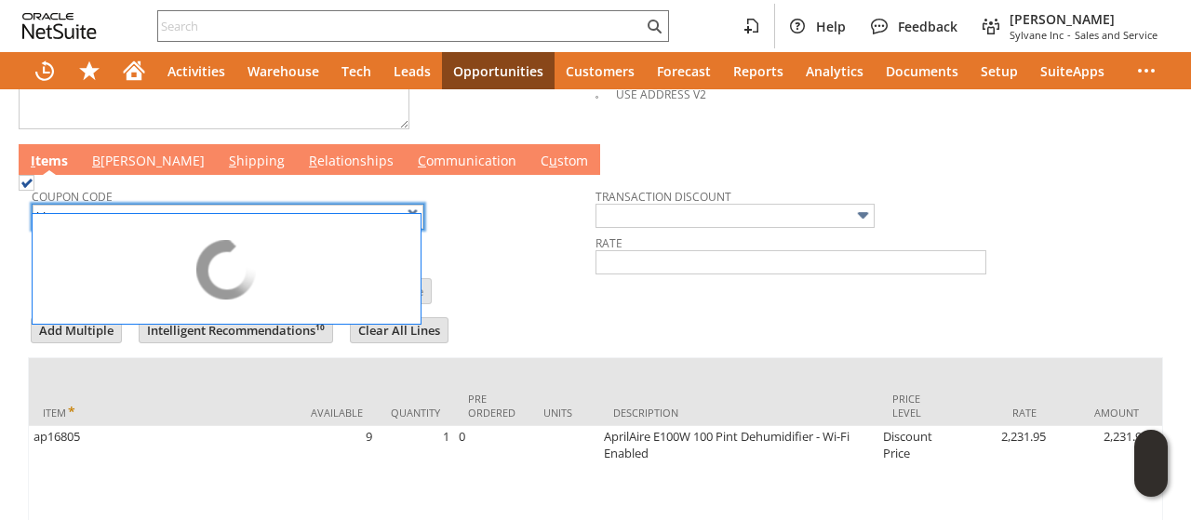
drag, startPoint x: 495, startPoint y: 250, endPoint x: 474, endPoint y: 241, distance: 23.3
click at [495, 255] on td "Promotion List Calculate" at bounding box center [314, 278] width 564 height 47
type input "KL284"
type input "Promo Code"
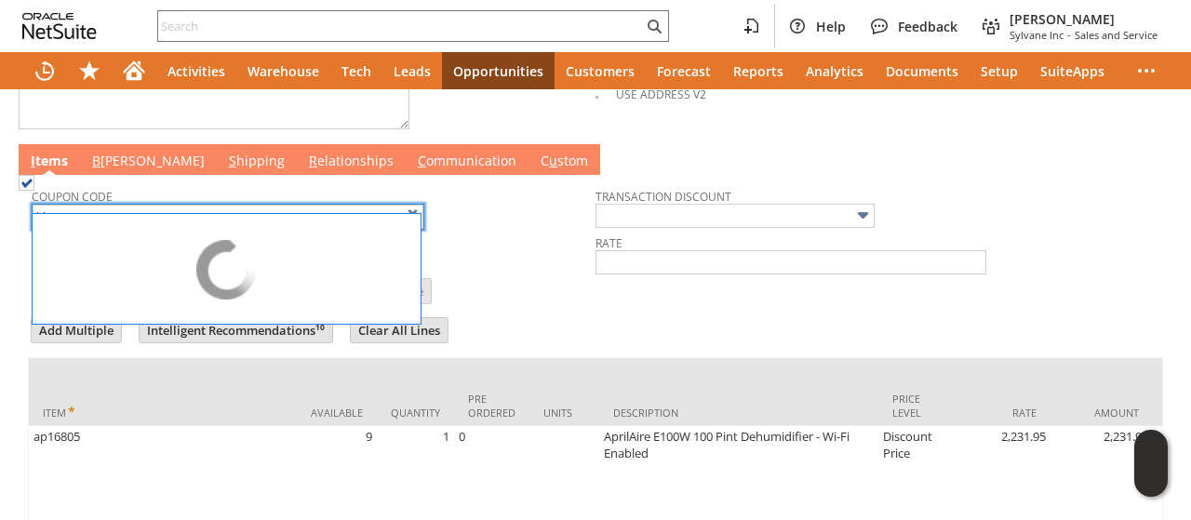
type input "-6.0%"
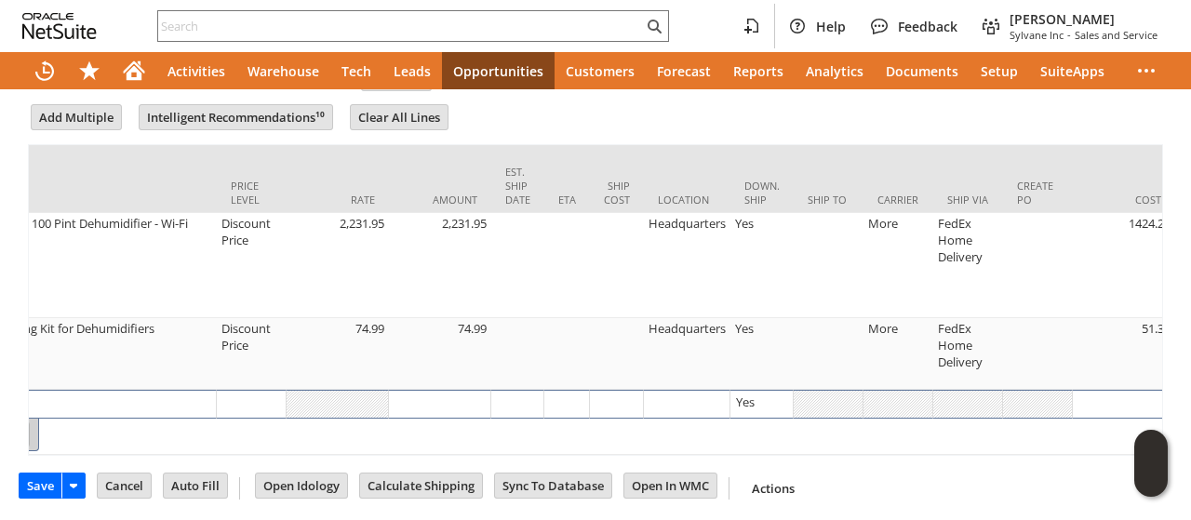
scroll to position [0, 692]
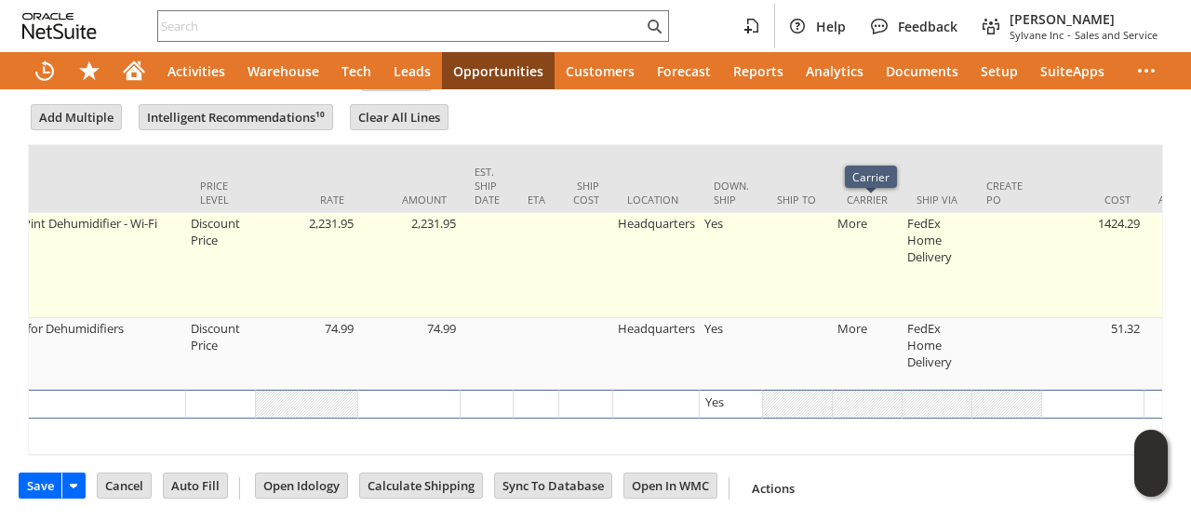
click at [782, 235] on td at bounding box center [798, 265] width 70 height 105
type input "OK"
type input "Make Copy"
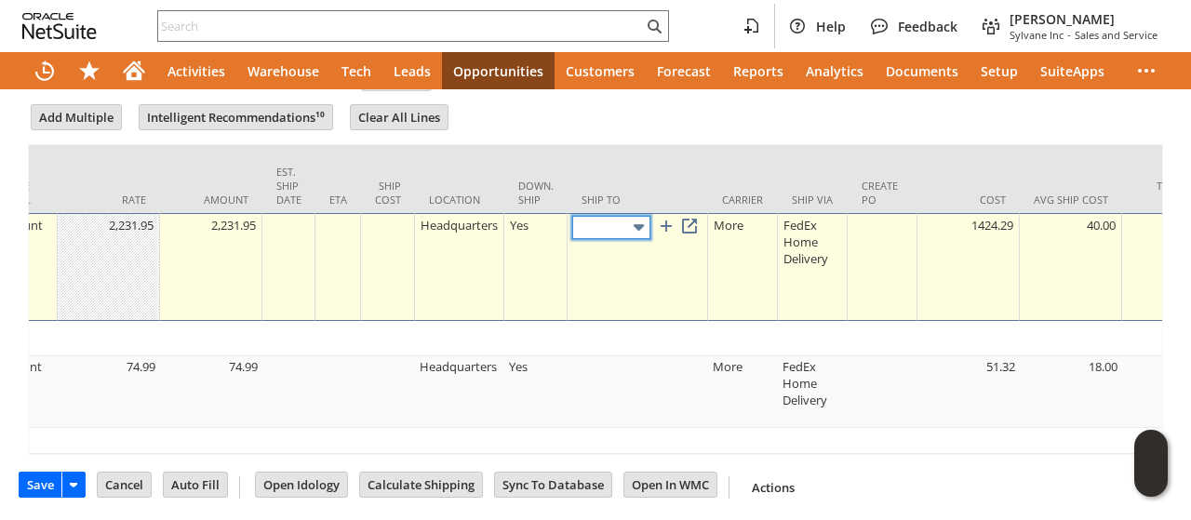
click at [635, 217] on img at bounding box center [638, 227] width 21 height 21
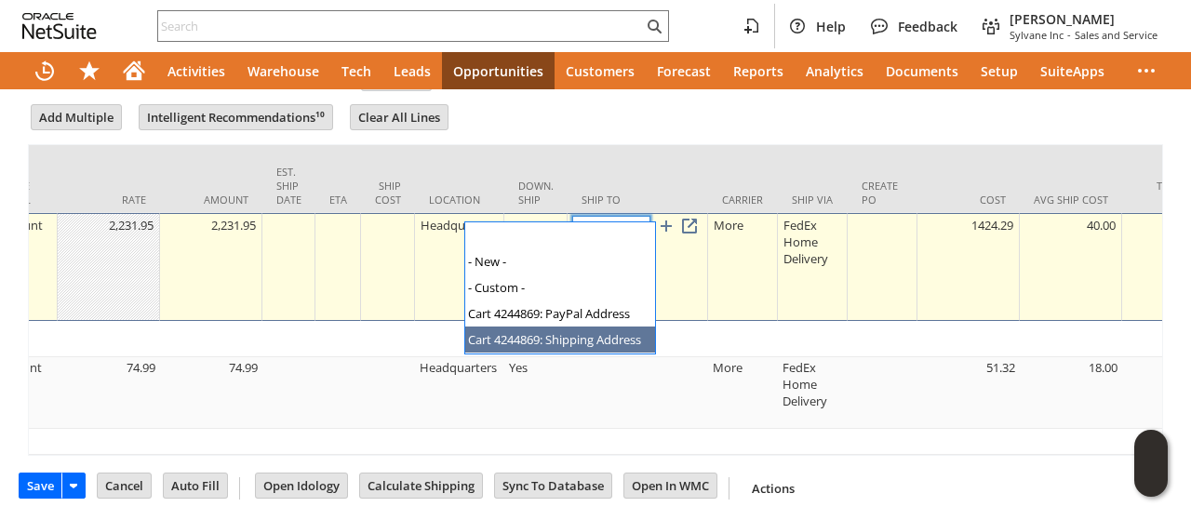
type input "Cart 4244869: Shipping Address"
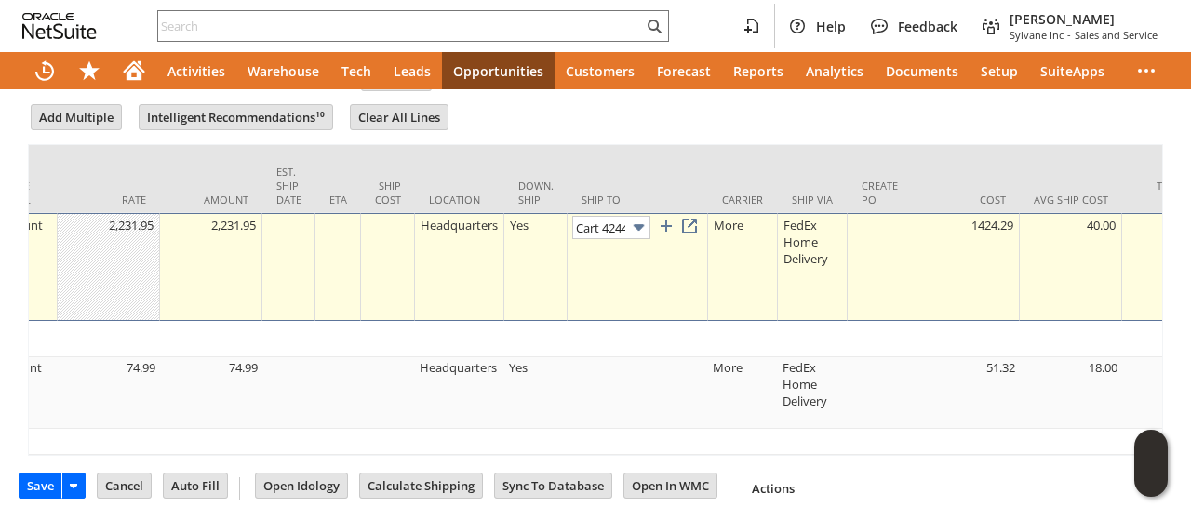
click at [696, 216] on link at bounding box center [689, 226] width 20 height 20
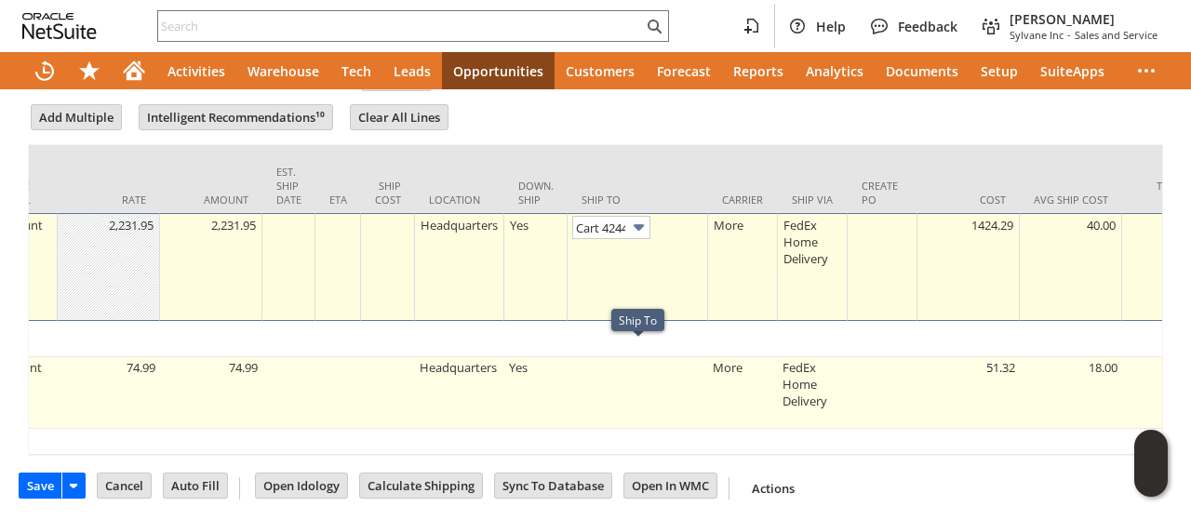
click at [624, 364] on td at bounding box center [638, 393] width 140 height 72
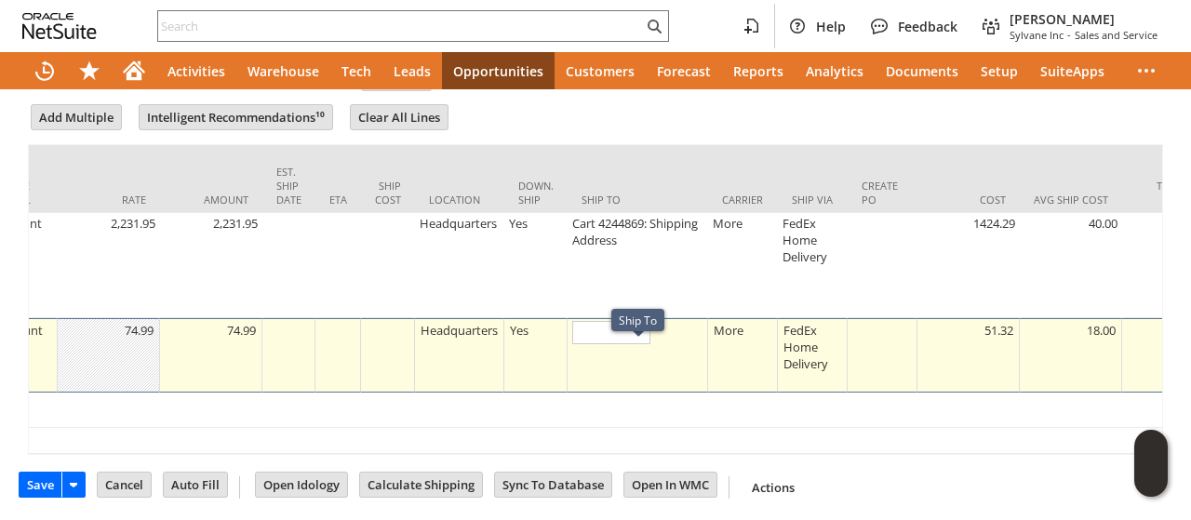
type input "OK"
type input "Make Copy"
click at [609, 321] on input "text" at bounding box center [611, 332] width 78 height 23
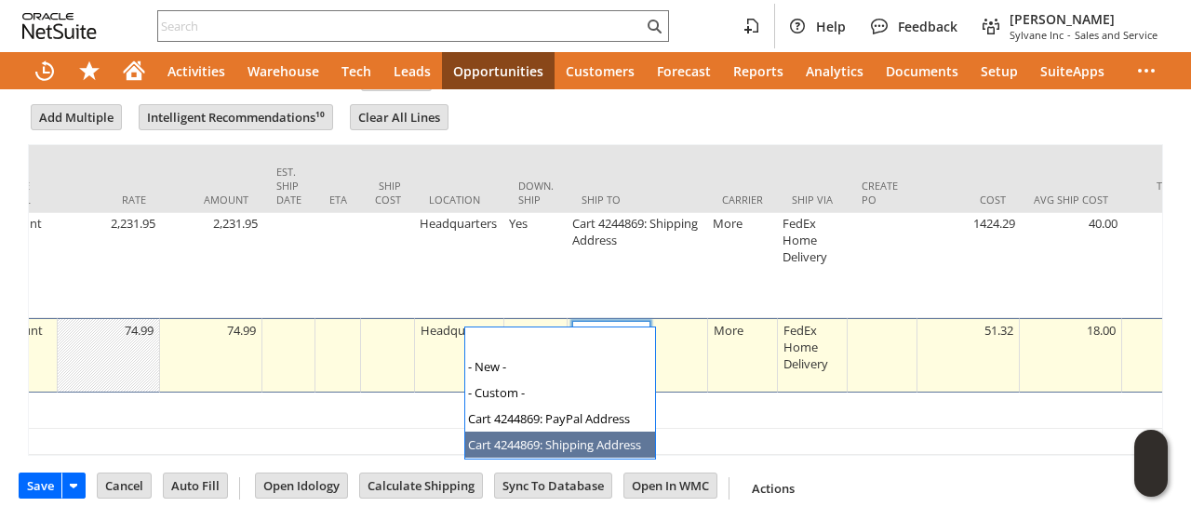
type input "Cart 4244869: Shipping Address"
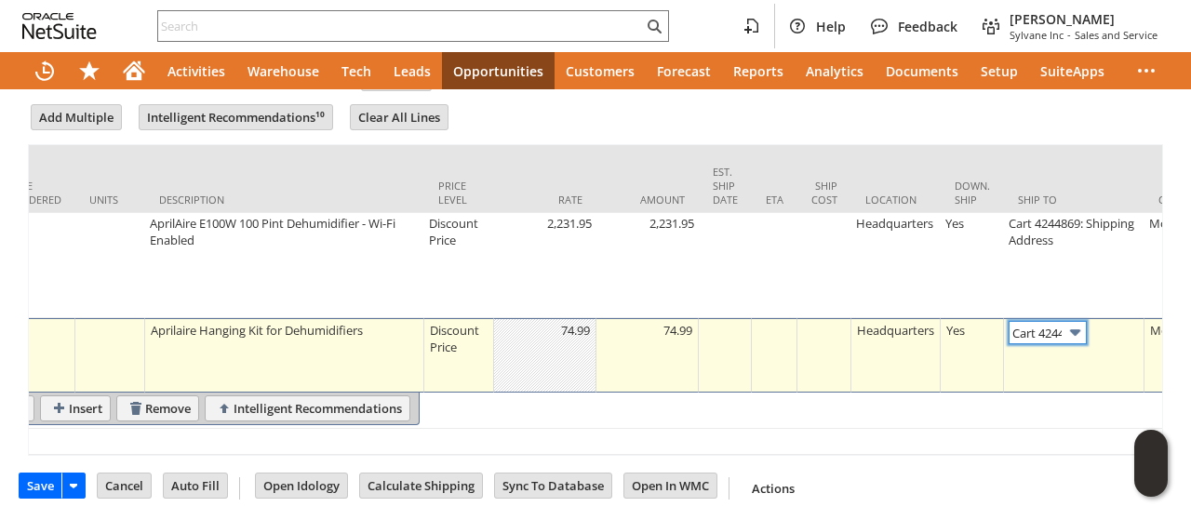
scroll to position [0, 0]
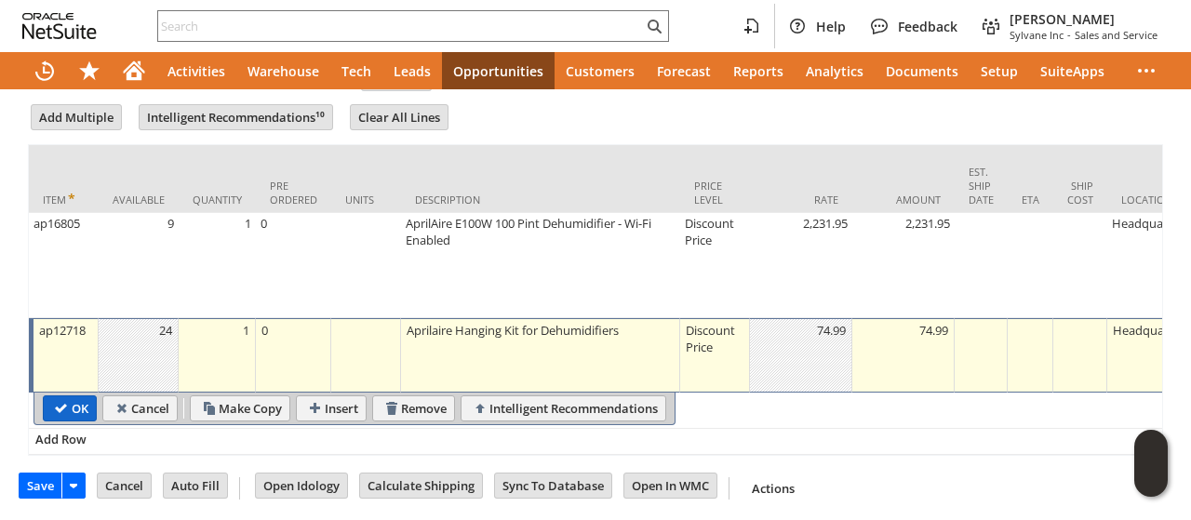
click at [70, 396] on input "OK" at bounding box center [70, 408] width 52 height 24
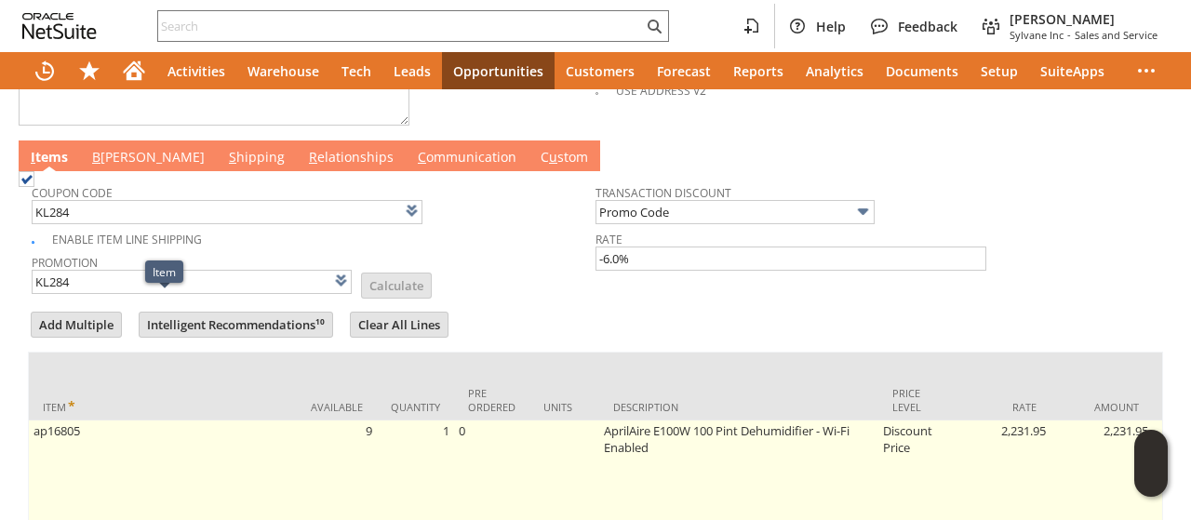
scroll to position [769, 0]
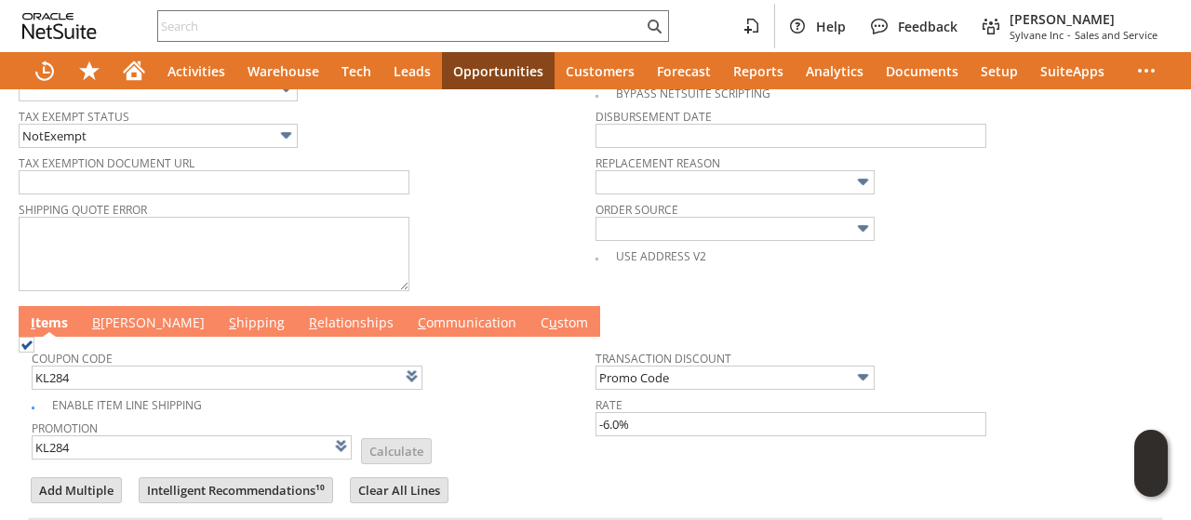
click at [116, 314] on link "B [PERSON_NAME]" at bounding box center [148, 324] width 122 height 20
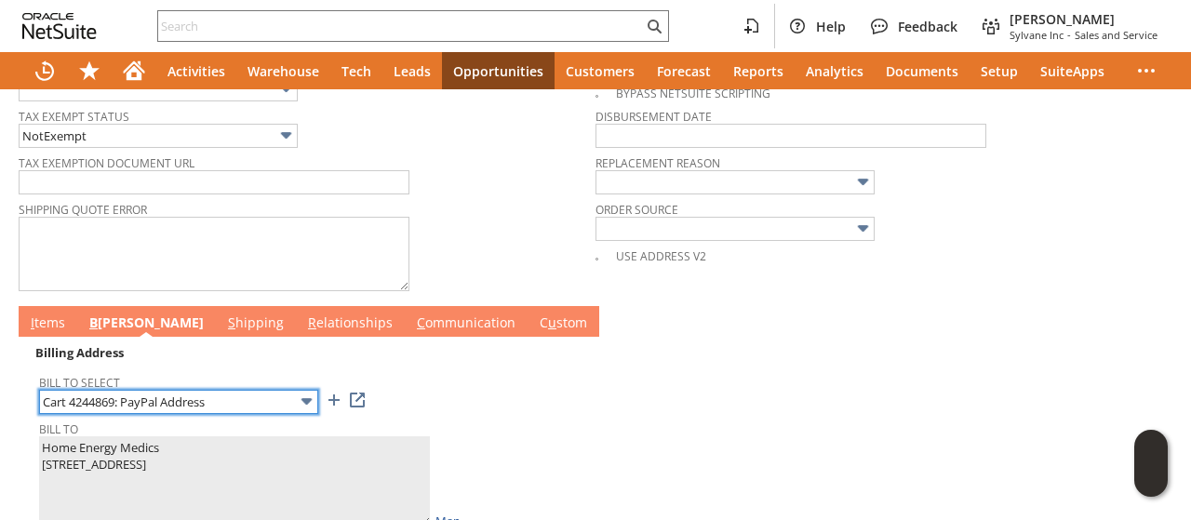
click at [149, 390] on input "Cart 4244869: PayPal Address" at bounding box center [178, 402] width 279 height 24
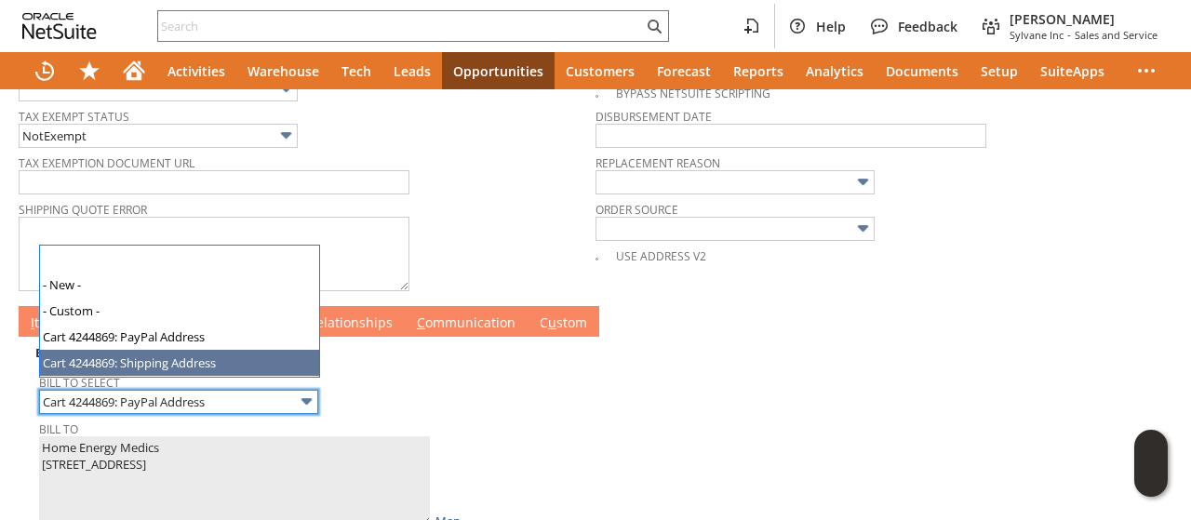
type input "Cart 4244869: Shipping Address"
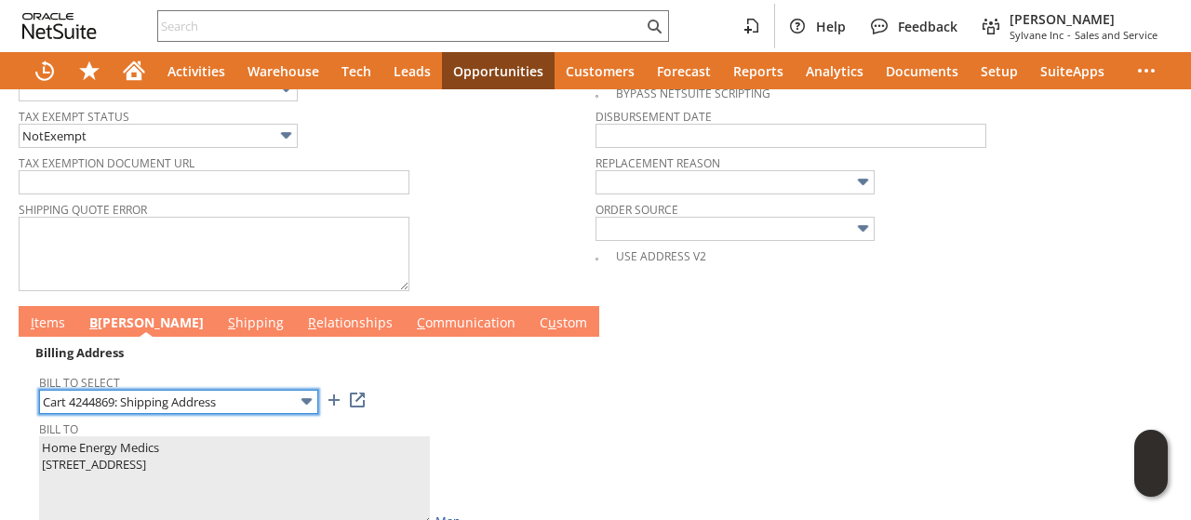
type textarea "Home Energy Medics 817 22nd Street South 1813673 Arlington VA 22202 United Stat…"
type input "[STREET_ADDRESS]"
type input "22202"
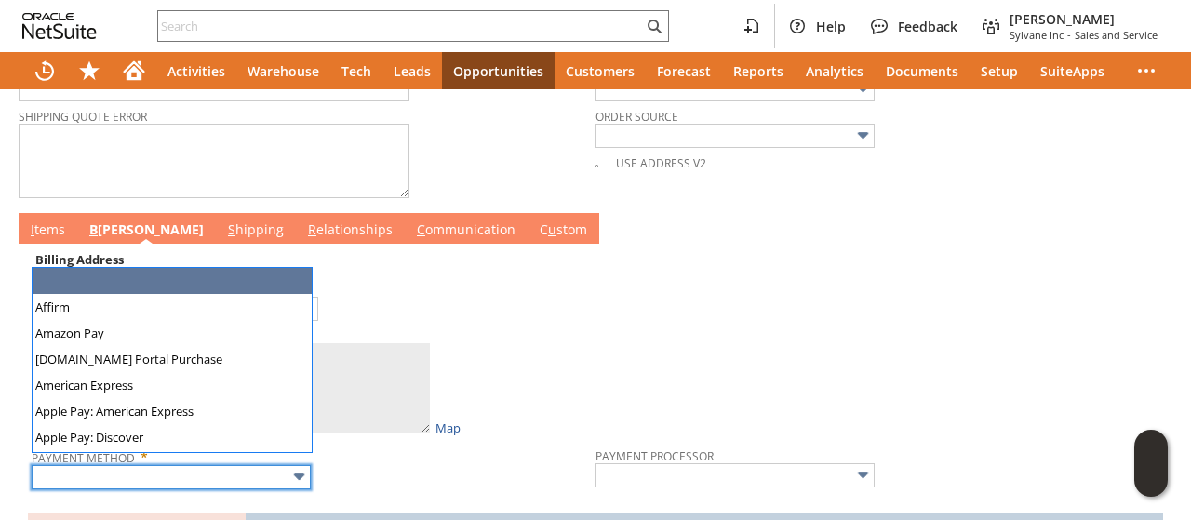
click at [166, 465] on input "text" at bounding box center [171, 477] width 279 height 24
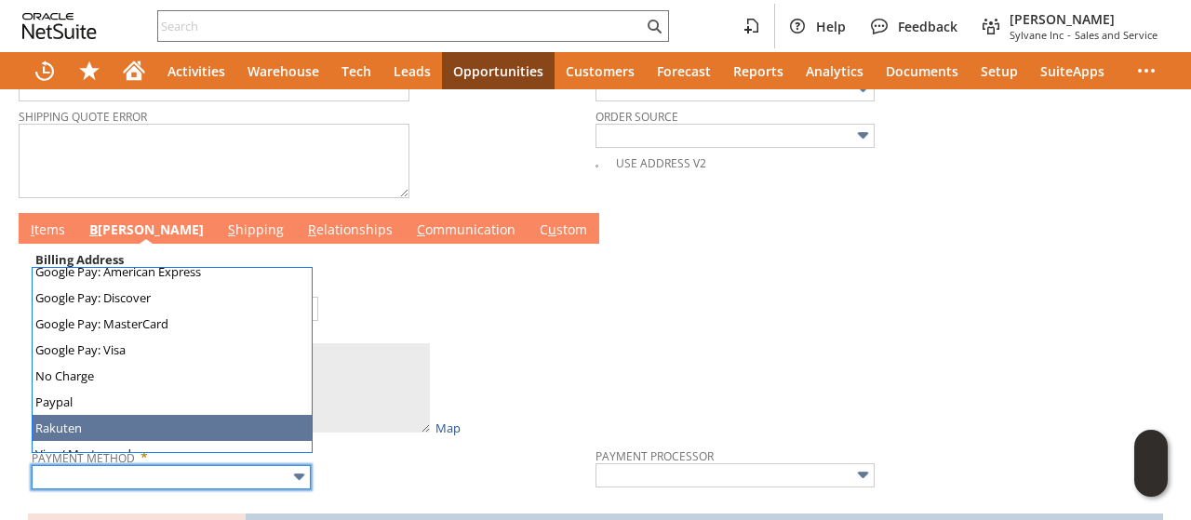
scroll to position [519, 0]
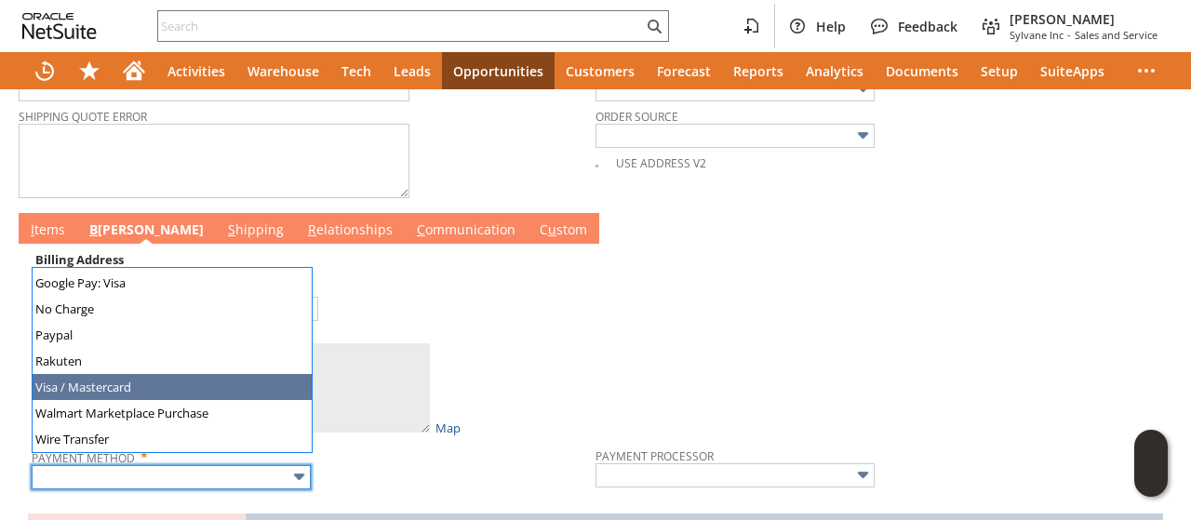
type input "Visa / Mastercard"
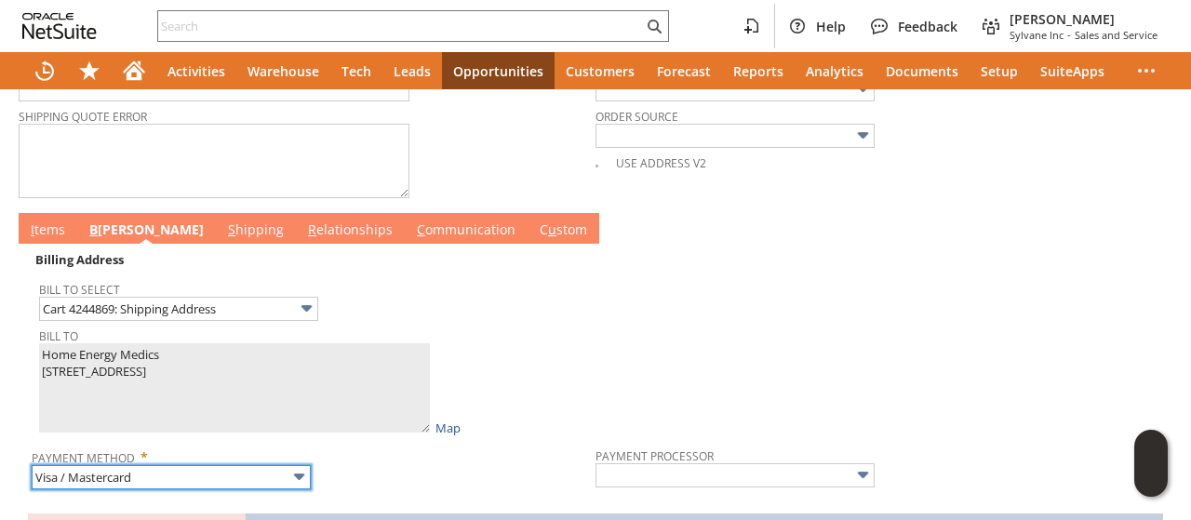
type input "Braintree"
checkbox input "true"
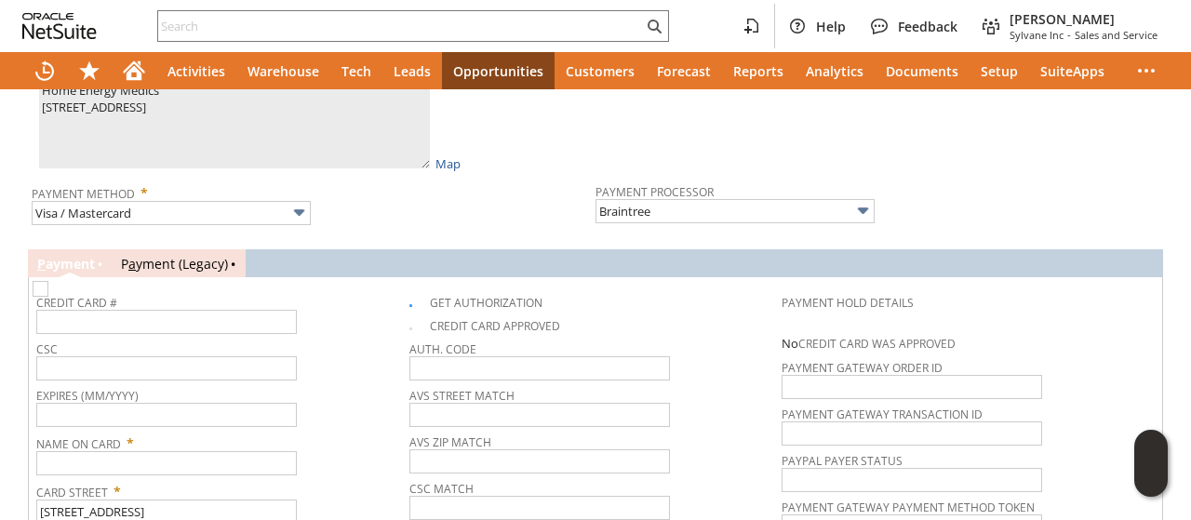
scroll to position [1234, 0]
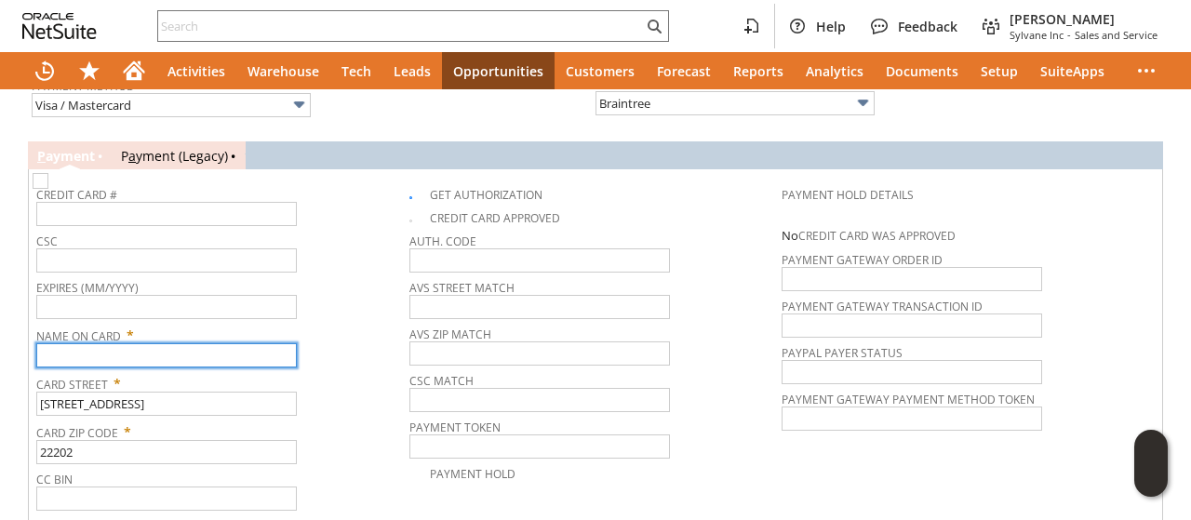
paste input "Home Energy Medics"
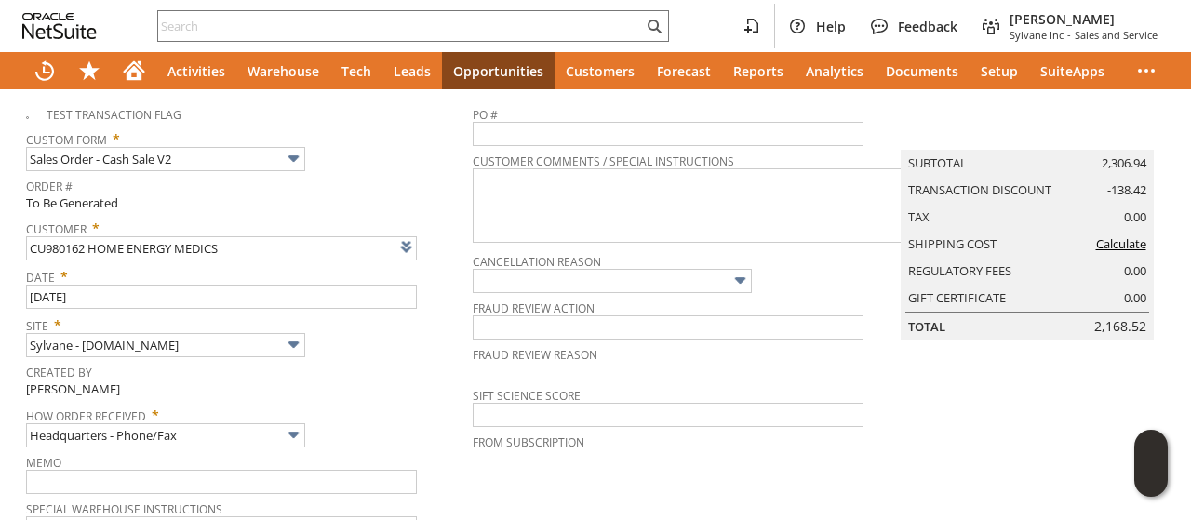
scroll to position [0, 0]
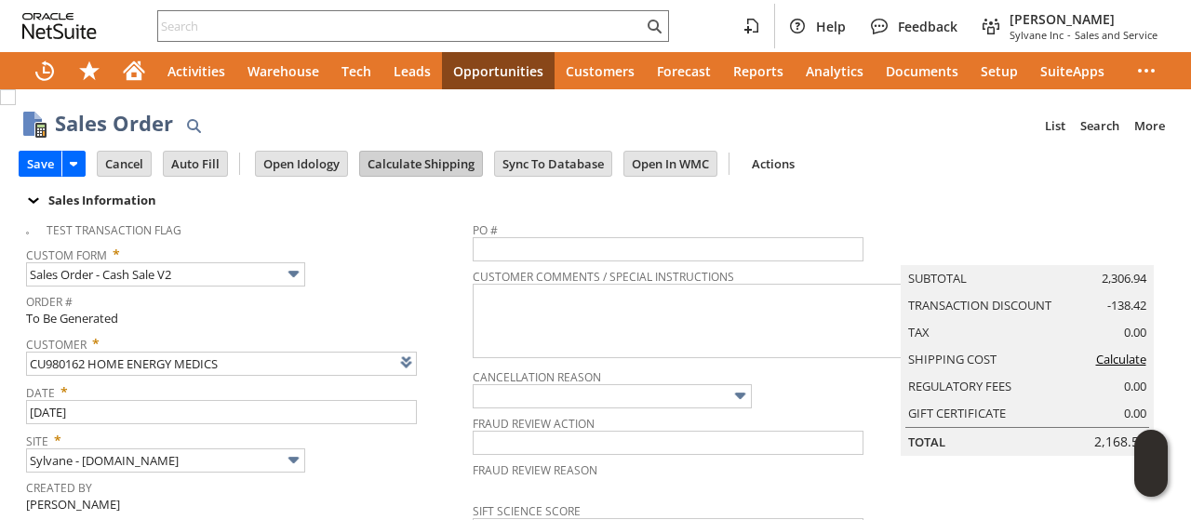
type input "Home Energy Medics"
click at [413, 168] on input "Calculate Shipping" at bounding box center [421, 164] width 122 height 24
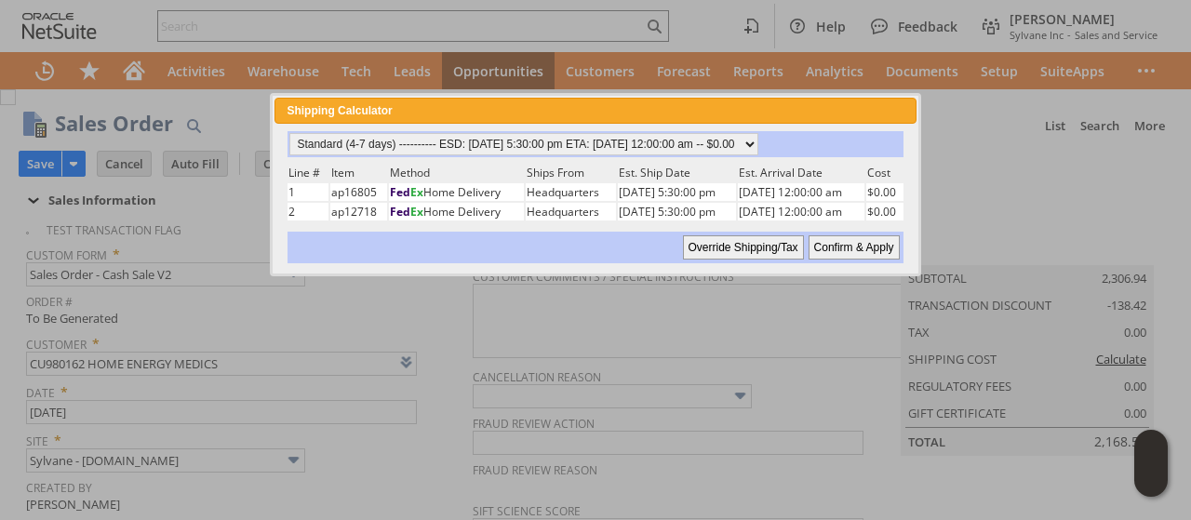
click at [841, 240] on input "Confirm & Apply" at bounding box center [854, 247] width 91 height 24
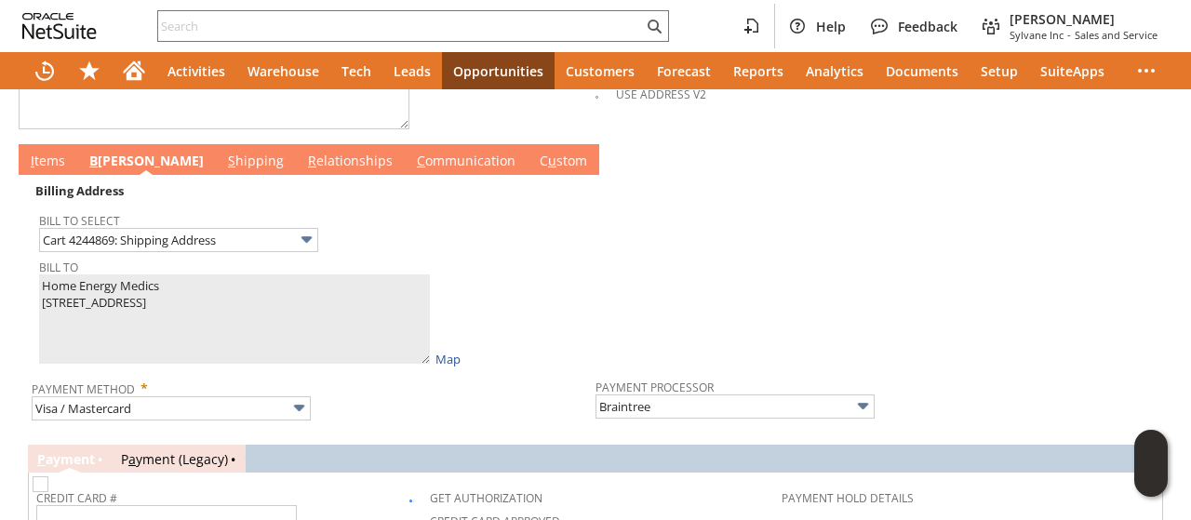
scroll to position [837, 0]
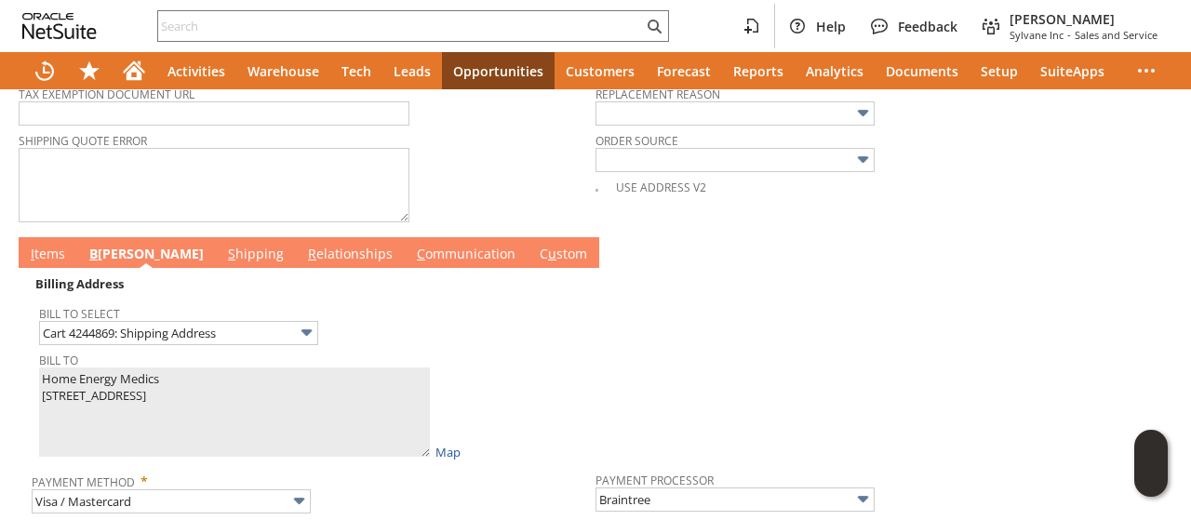
click at [50, 245] on link "I tems" at bounding box center [48, 255] width 44 height 20
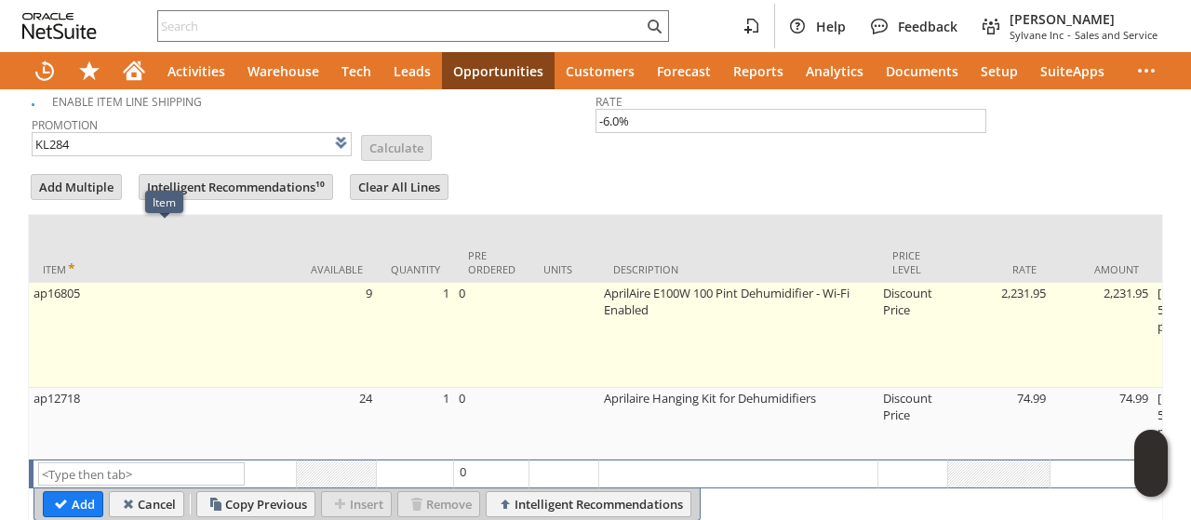
scroll to position [930, 0]
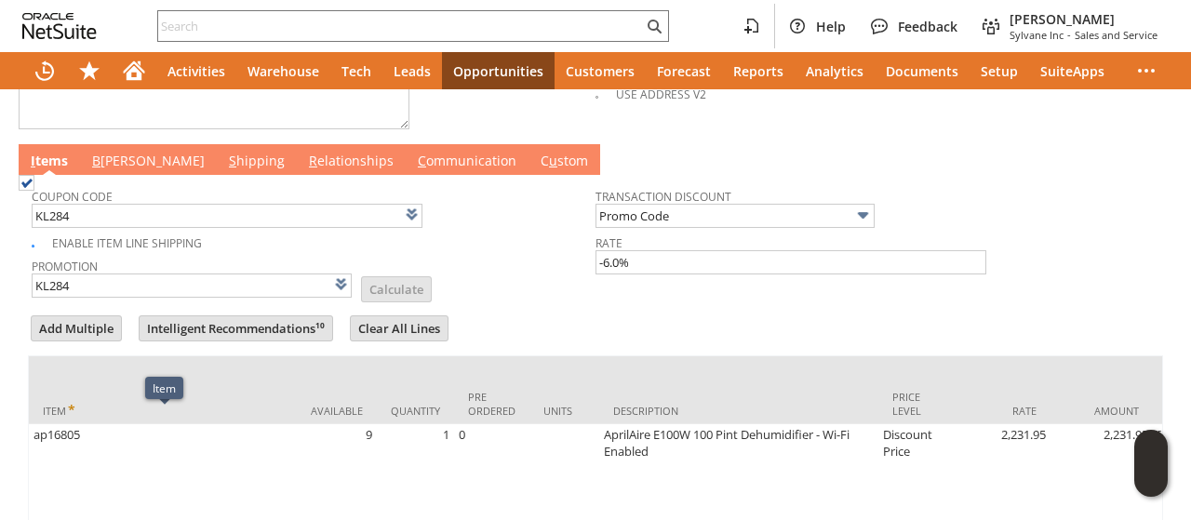
click at [114, 152] on link "B [PERSON_NAME]" at bounding box center [148, 162] width 122 height 20
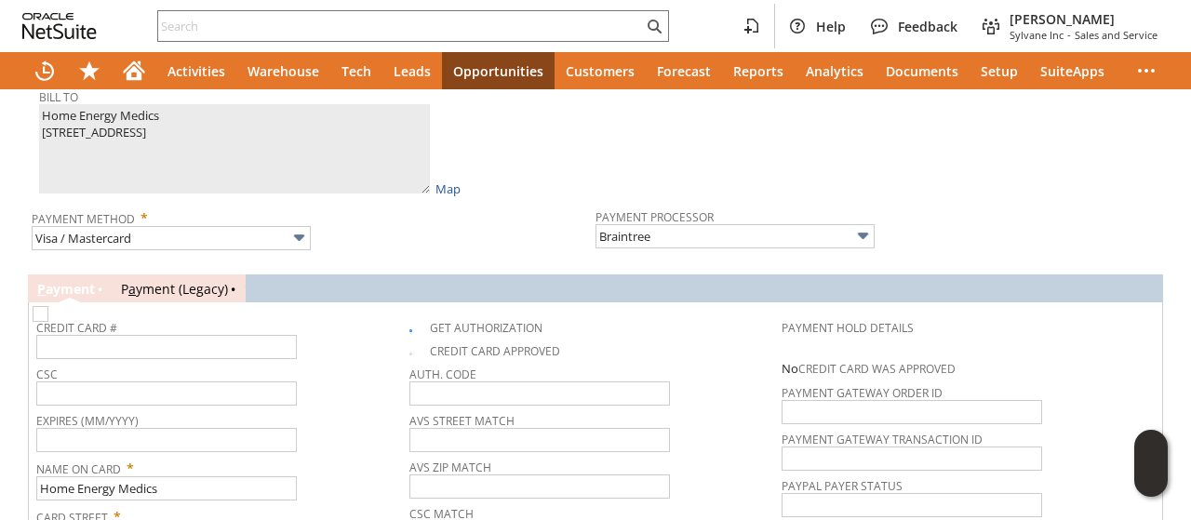
scroll to position [1117, 0]
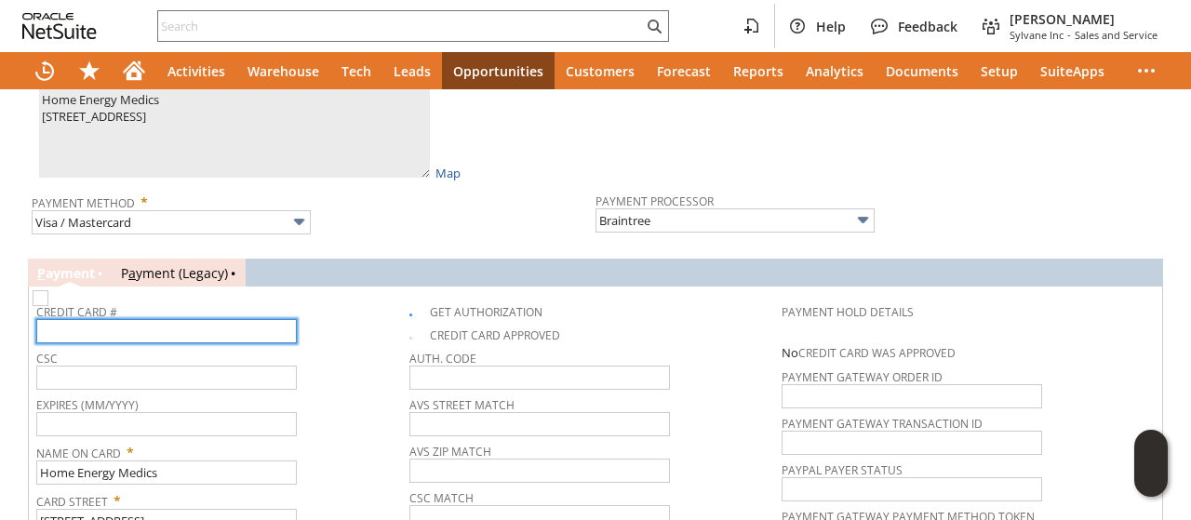
click at [153, 319] on input "text" at bounding box center [166, 331] width 261 height 24
type input "415417885892"
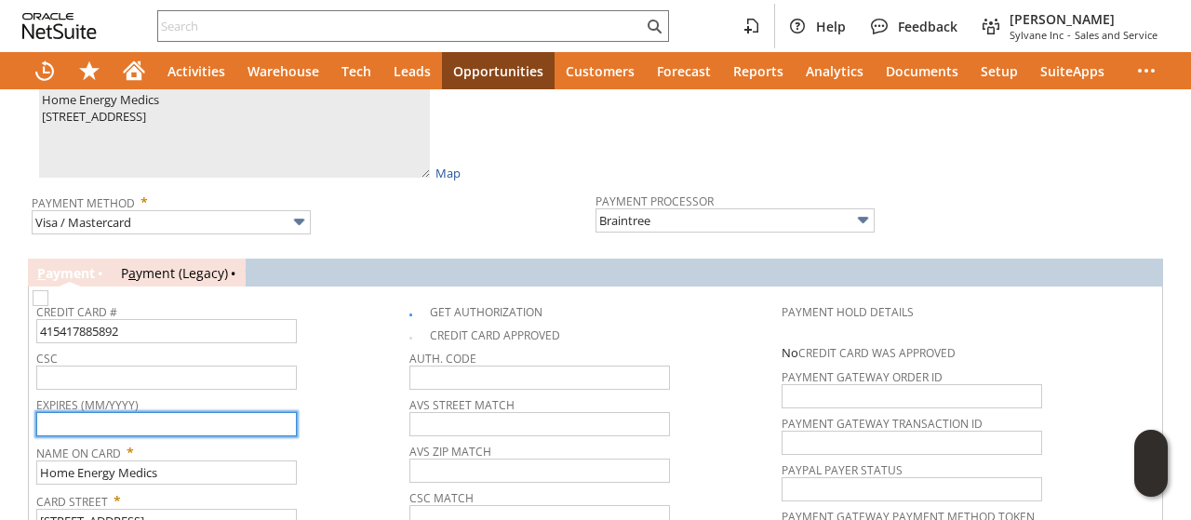
click at [191, 412] on input "text" at bounding box center [166, 424] width 261 height 24
type input "01/2027"
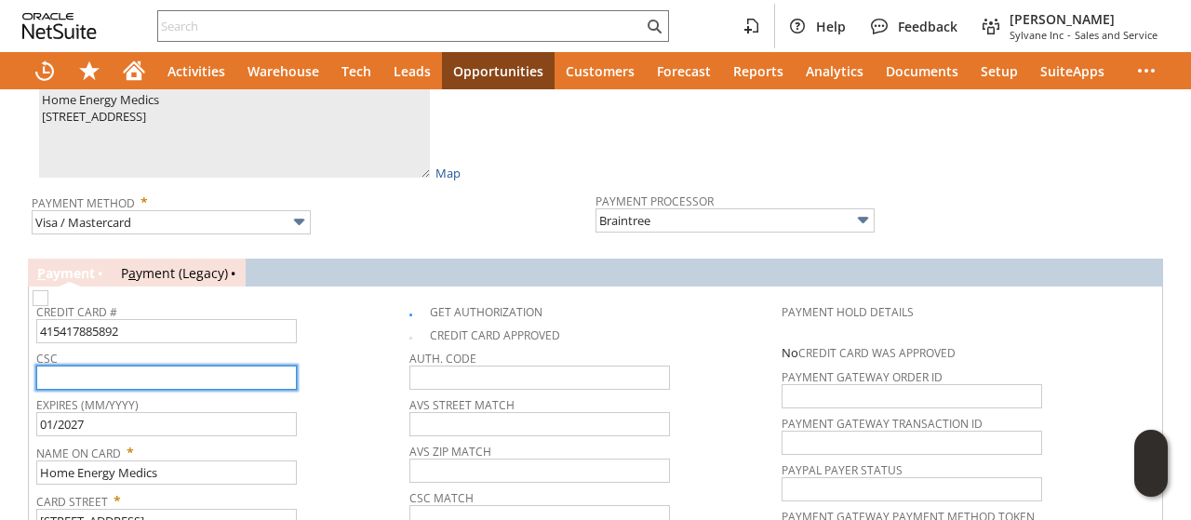
click at [203, 366] on input "text" at bounding box center [166, 378] width 261 height 24
type input "616"
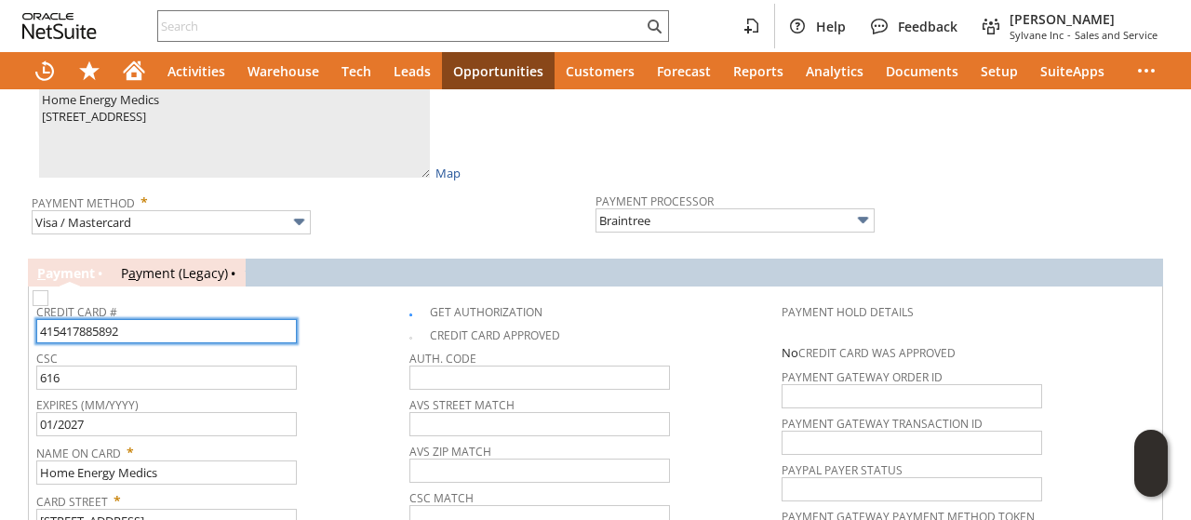
click at [212, 319] on input "415417885892" at bounding box center [166, 331] width 261 height 24
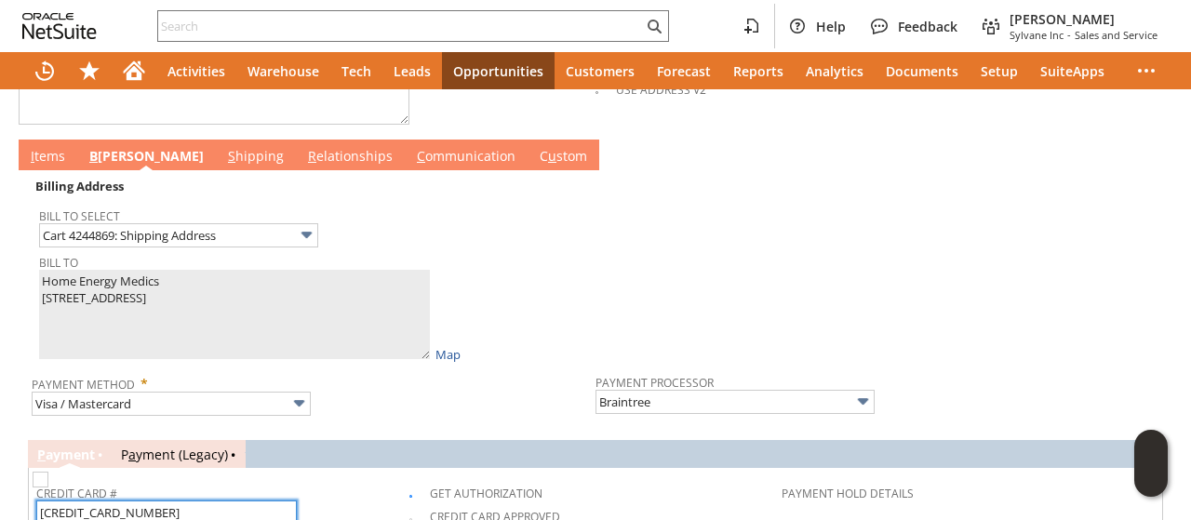
scroll to position [930, 0]
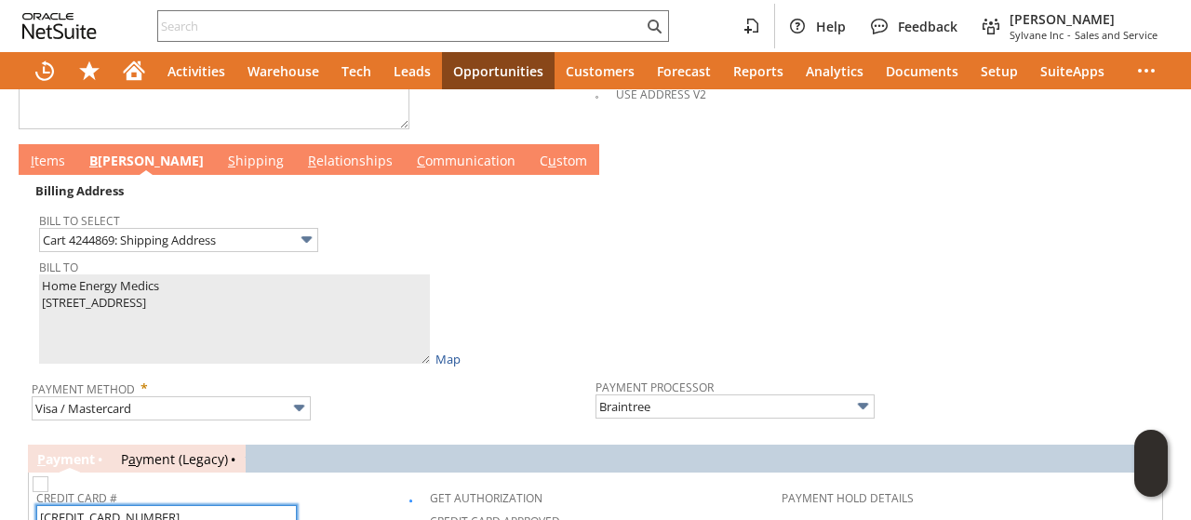
type input "4154178858926926"
click at [54, 155] on link "I tems" at bounding box center [48, 162] width 44 height 20
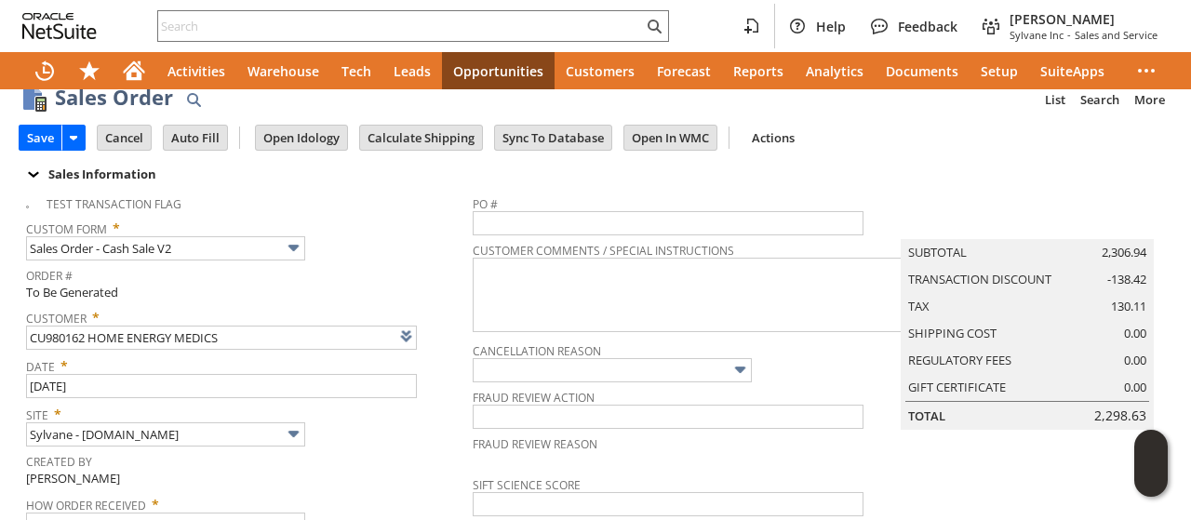
scroll to position [0, 0]
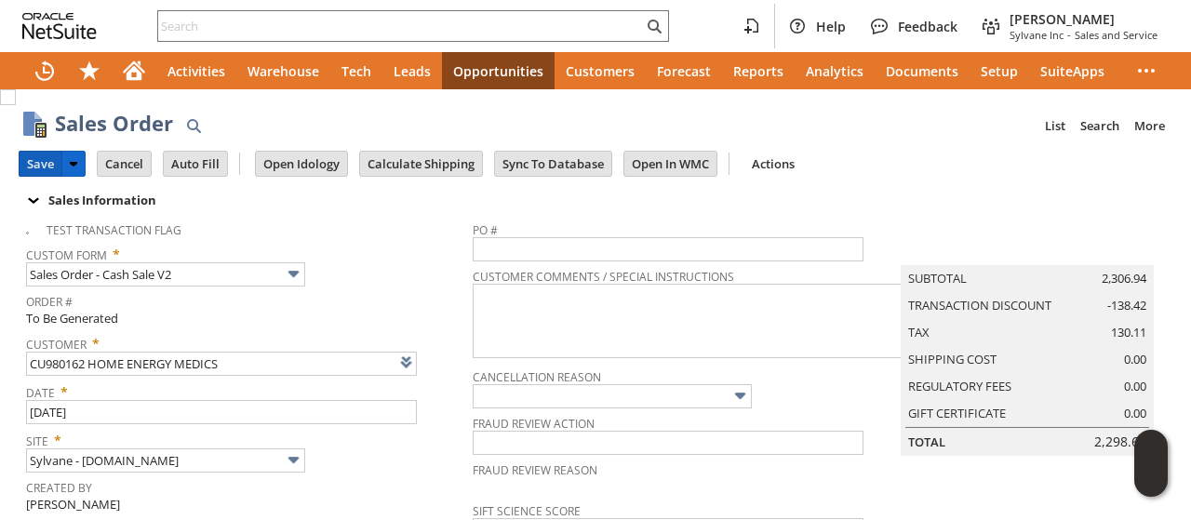
click at [48, 163] on input "Save" at bounding box center [41, 164] width 42 height 24
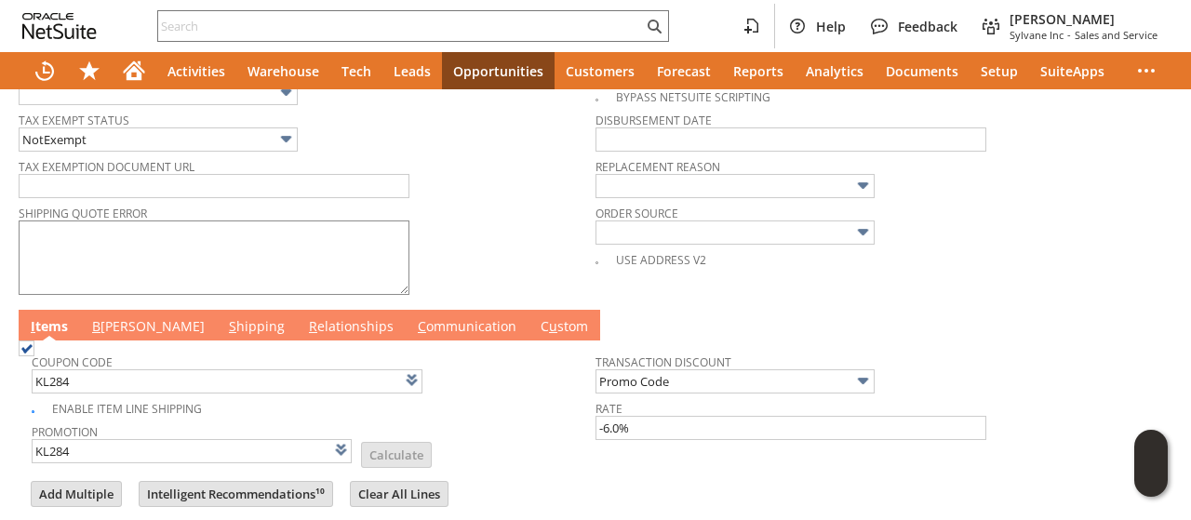
scroll to position [744, 0]
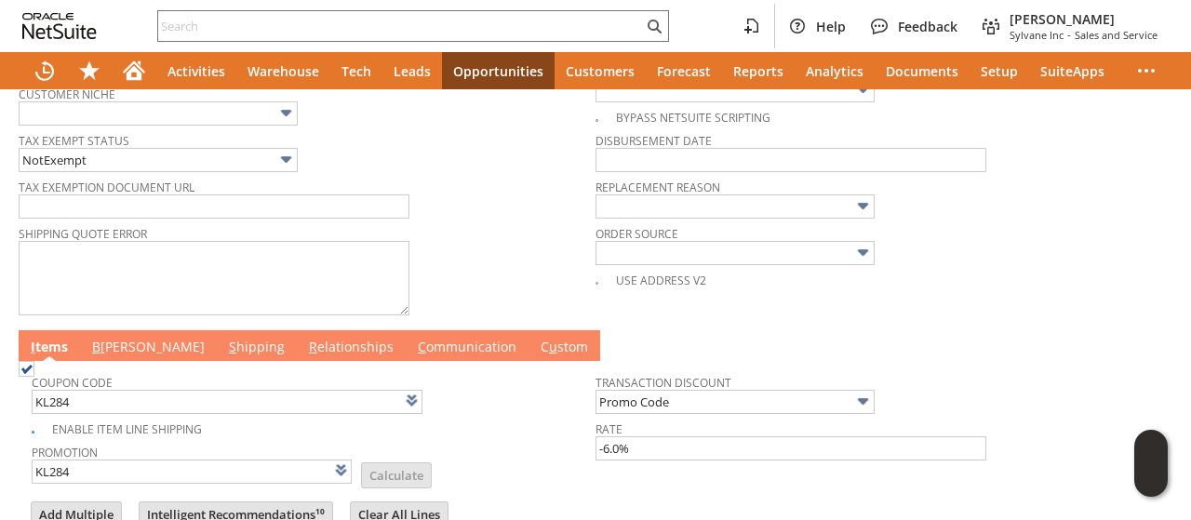
click at [413, 338] on link "C ommunication" at bounding box center [467, 348] width 108 height 20
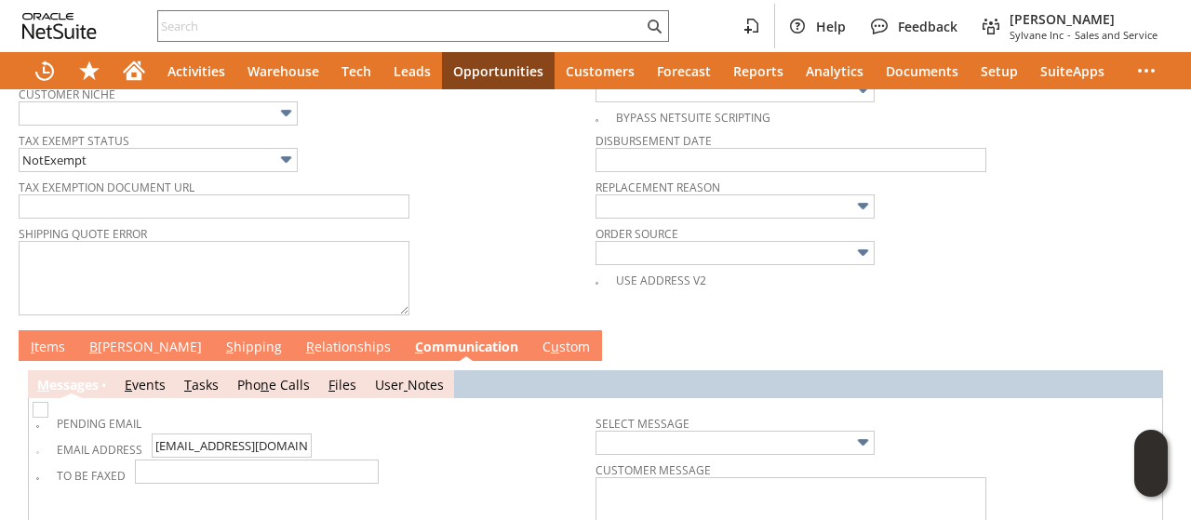
click at [410, 338] on link "C ommunication" at bounding box center [466, 348] width 113 height 20
click at [44, 338] on link "I tems" at bounding box center [48, 348] width 44 height 20
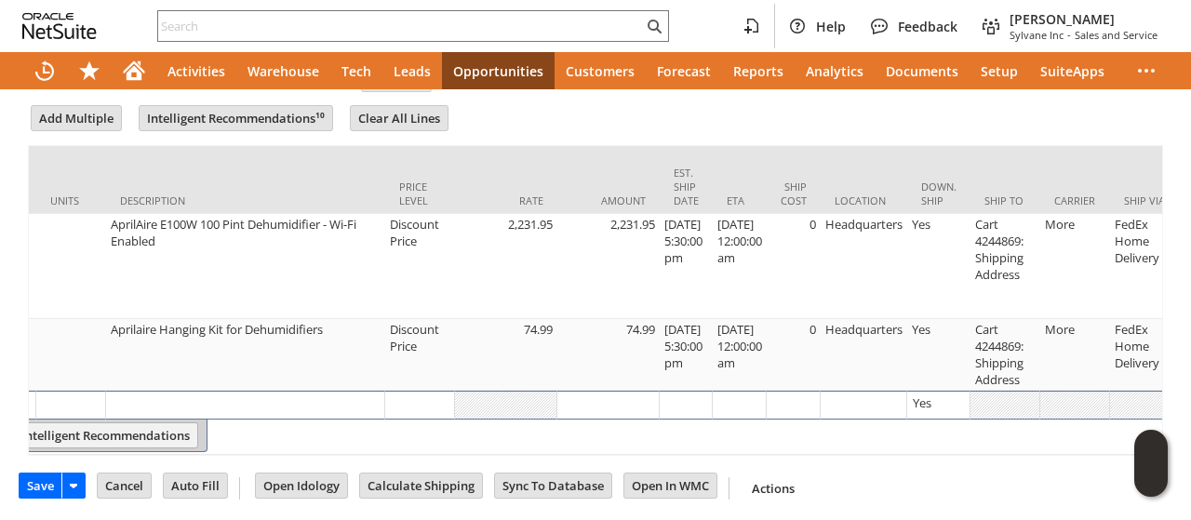
scroll to position [0, 592]
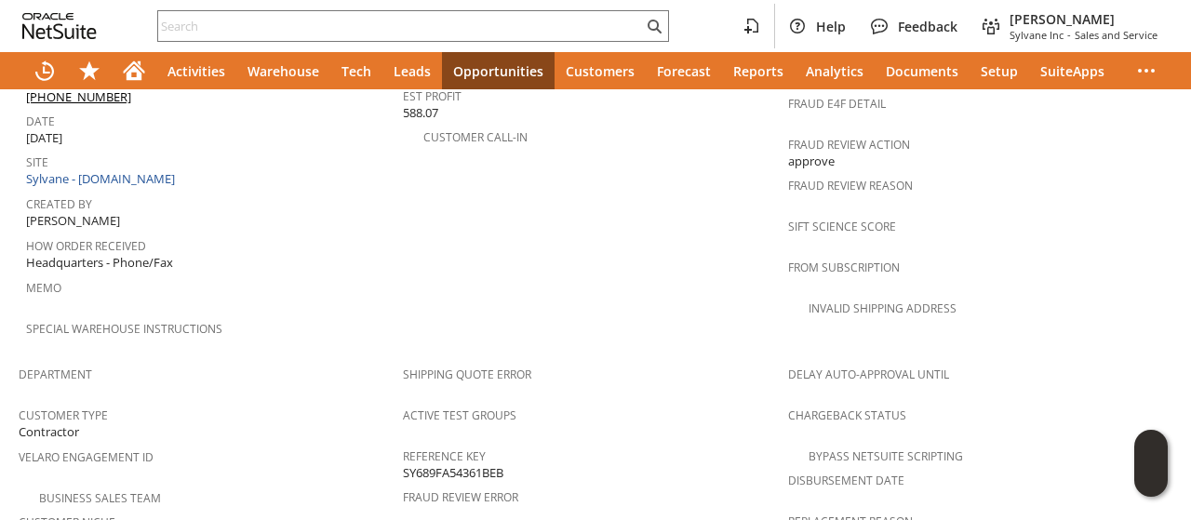
scroll to position [1210, 0]
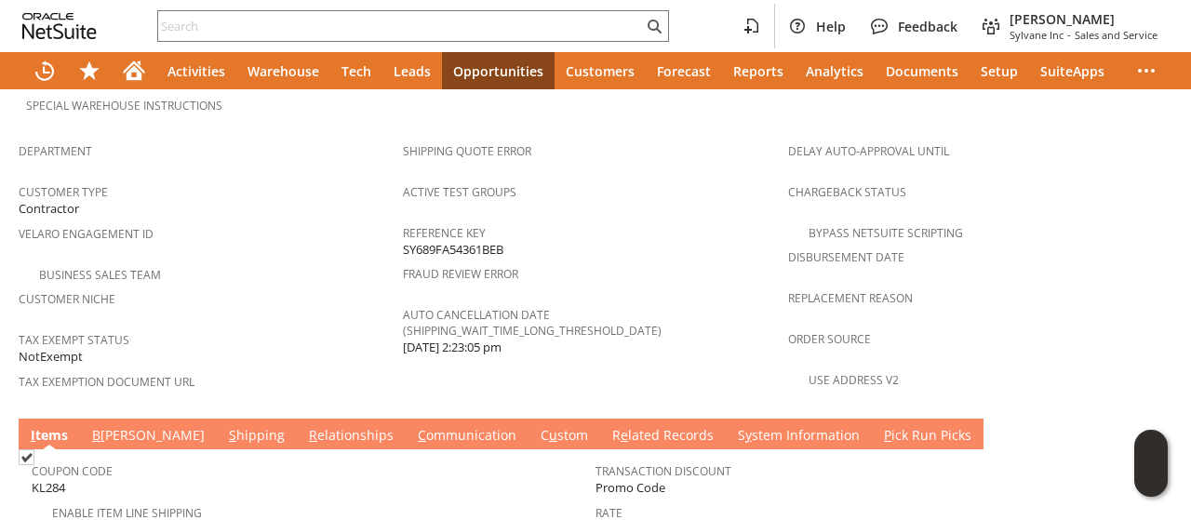
click at [110, 426] on link "B [PERSON_NAME]" at bounding box center [148, 436] width 122 height 20
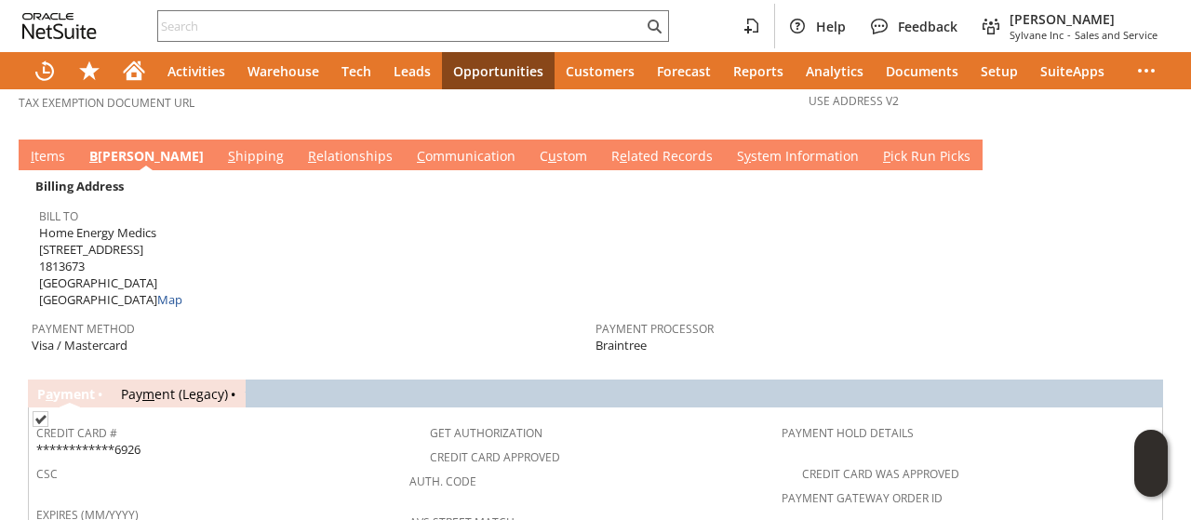
scroll to position [1396, 0]
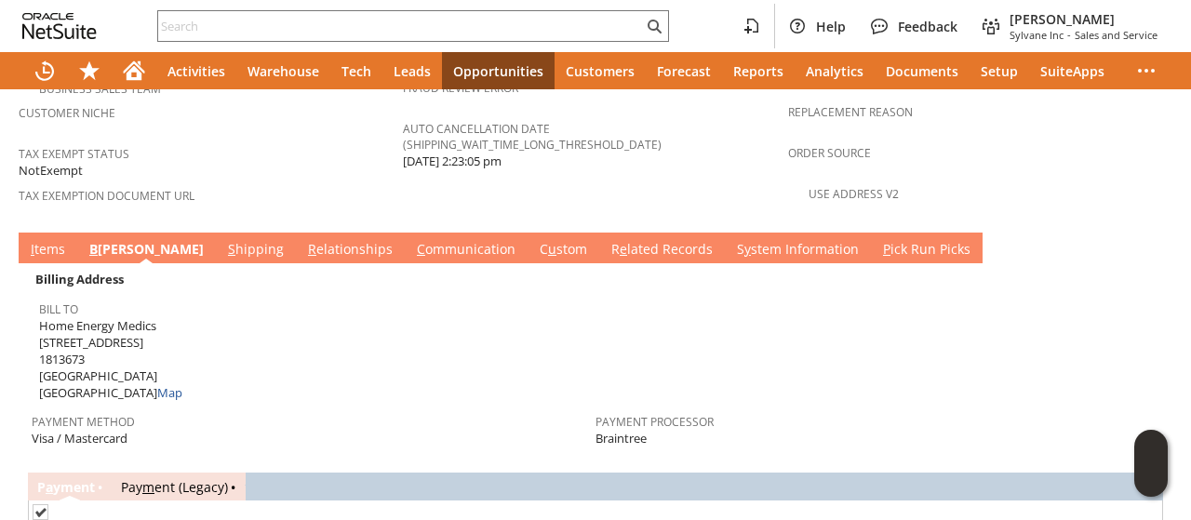
click at [223, 240] on link "S hipping" at bounding box center [255, 250] width 65 height 20
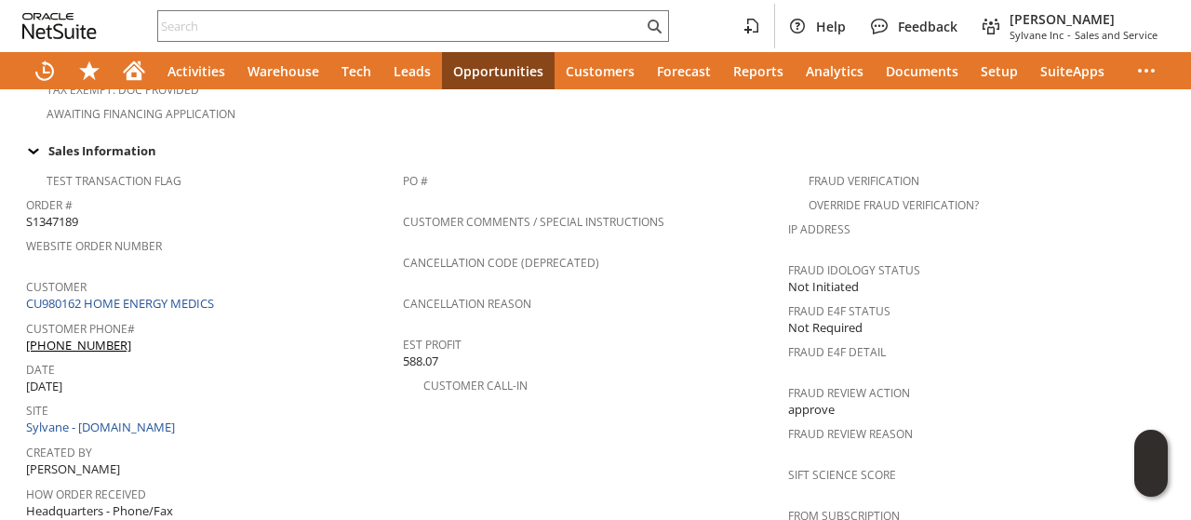
scroll to position [0, 0]
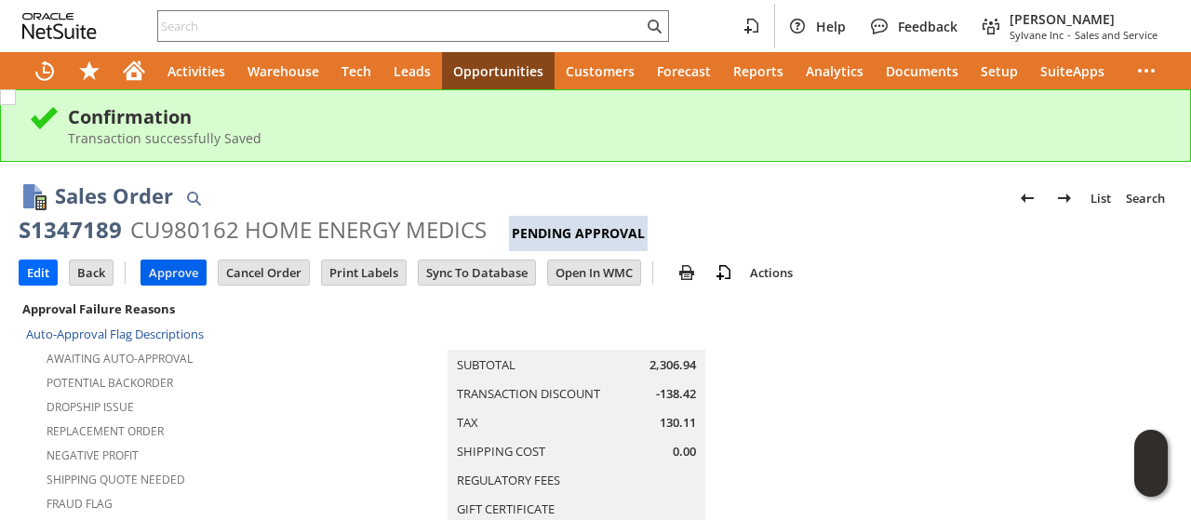
click at [181, 271] on input "Approve" at bounding box center [173, 273] width 64 height 24
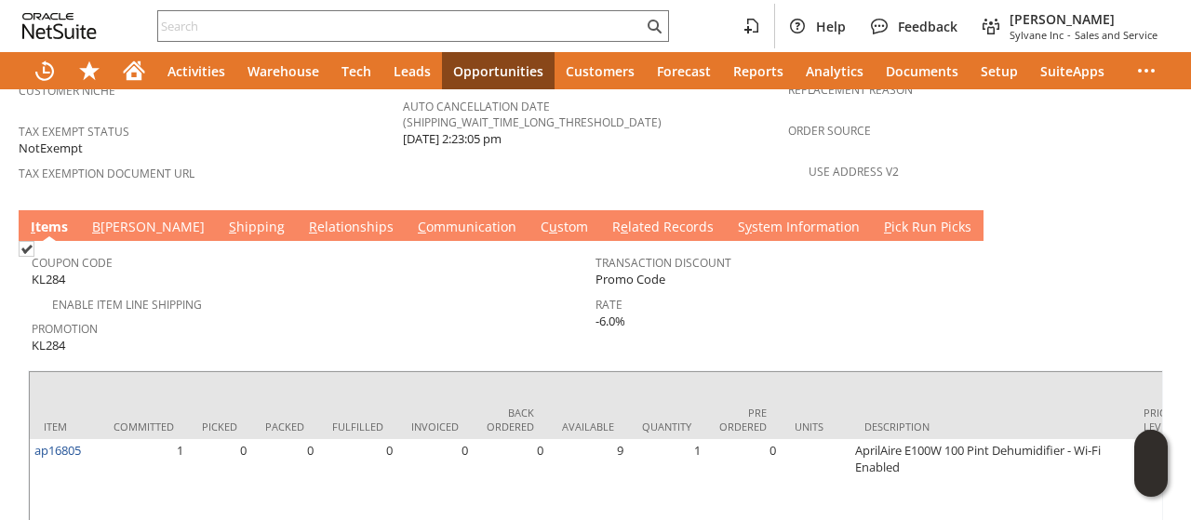
scroll to position [1396, 0]
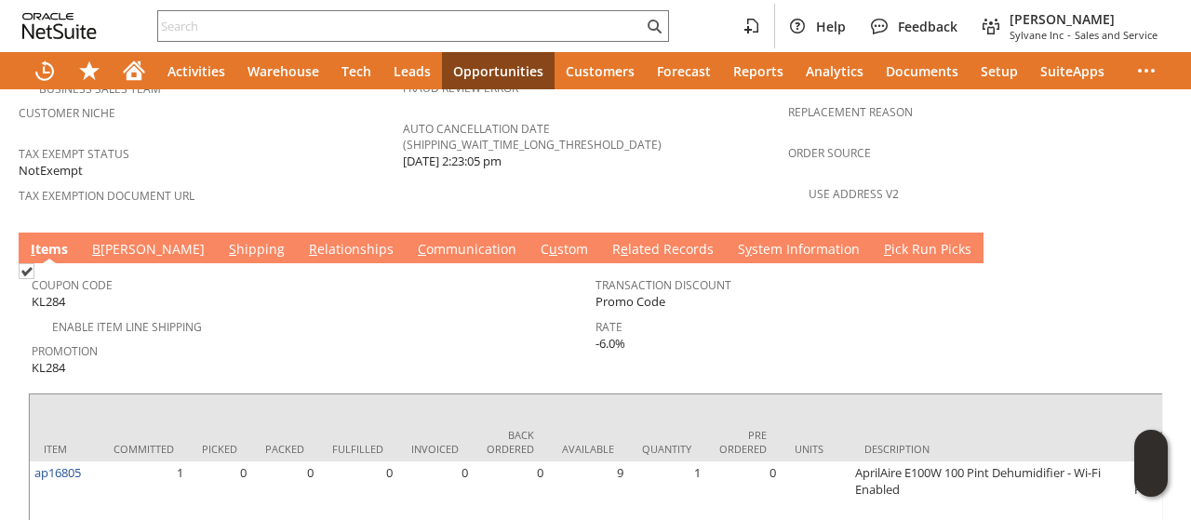
click at [413, 240] on link "C ommunication" at bounding box center [467, 250] width 108 height 20
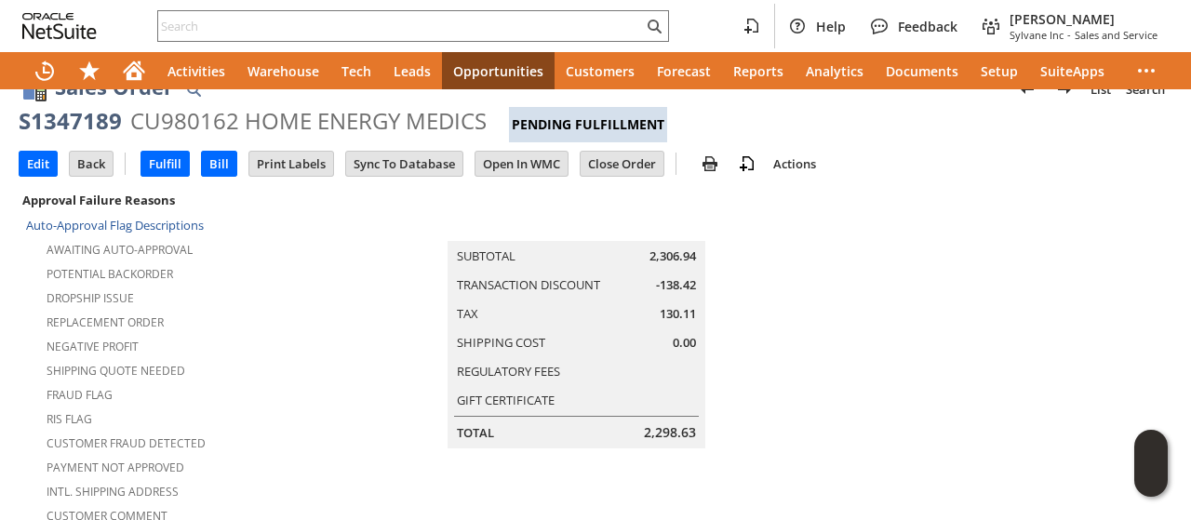
scroll to position [0, 0]
